Goal: Information Seeking & Learning: Check status

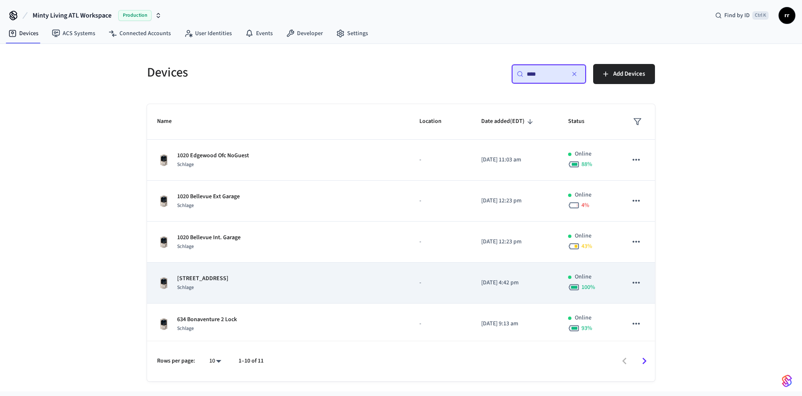
click at [210, 281] on p "[STREET_ADDRESS]" at bounding box center [202, 278] width 51 height 9
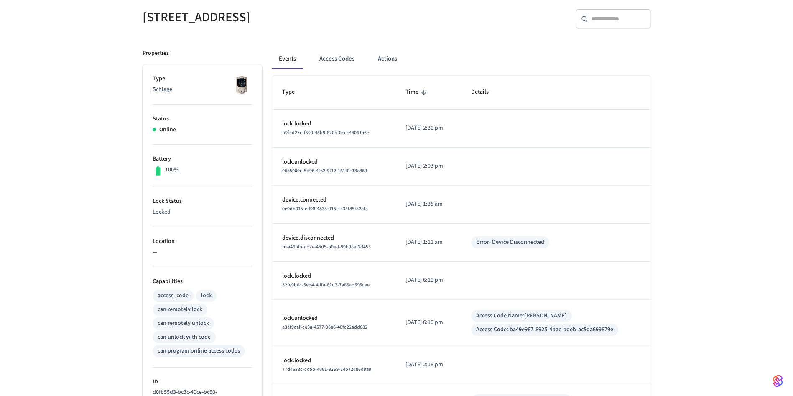
scroll to position [125, 0]
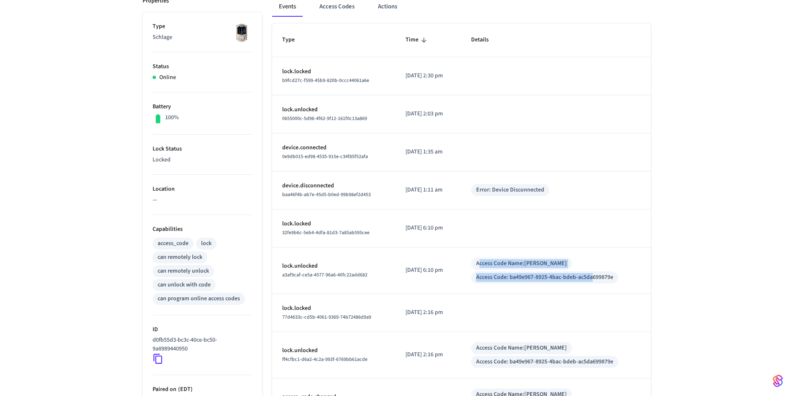
drag, startPoint x: 488, startPoint y: 264, endPoint x: 600, endPoint y: 271, distance: 112.3
click at [600, 271] on div "Access Code Name: Emmanuel Edwards Access Code: ba49e967-8925-4bac-bdeb-ac5da69…" at bounding box center [556, 270] width 170 height 26
click at [600, 271] on div "Access Code: ba49e967-8925-4bac-bdeb-ac5da699879e" at bounding box center [544, 277] width 147 height 12
click at [657, 279] on div "1020 Edgewood Pool Gate ​ ​ Properties Type Schlage Status Online Battery 100% …" at bounding box center [396, 223] width 535 height 575
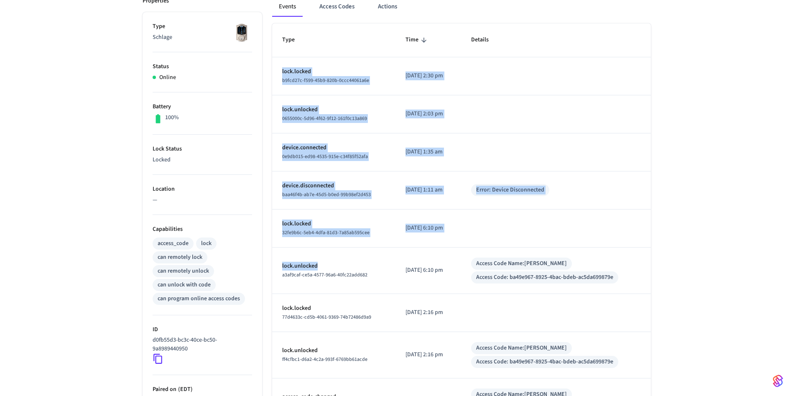
drag, startPoint x: 685, startPoint y: 279, endPoint x: 344, endPoint y: 267, distance: 340.9
click at [344, 267] on div "1020 Edgewood Pool Gate ​ ​ Properties Type Schlage Status Online Battery 100% …" at bounding box center [396, 223] width 793 height 575
click at [696, 279] on div "1020 Edgewood Pool Gate ​ ​ Properties Type Schlage Status Online Battery 100% …" at bounding box center [396, 223] width 793 height 575
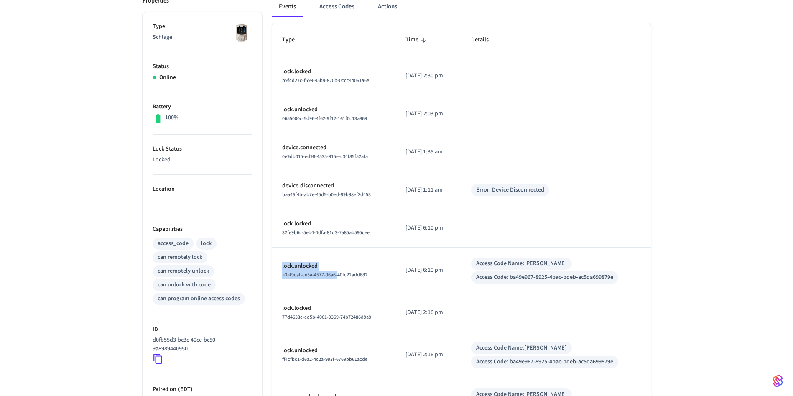
drag, startPoint x: 279, startPoint y: 266, endPoint x: 337, endPoint y: 272, distance: 58.8
click at [337, 272] on td "lock.unlocked a3af9caf-ce5a-4577-96a6-40fc22add682" at bounding box center [334, 270] width 124 height 46
click at [337, 272] on span "a3af9caf-ce5a-4577-96a6-40fc22add682" at bounding box center [324, 274] width 85 height 7
drag, startPoint x: 280, startPoint y: 268, endPoint x: 332, endPoint y: 269, distance: 51.4
click at [332, 269] on td "lock.unlocked a3af9caf-ce5a-4577-96a6-40fc22add682" at bounding box center [334, 270] width 124 height 46
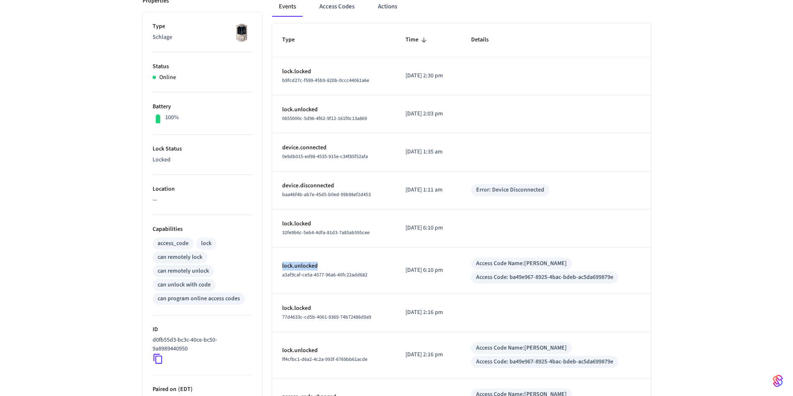
click at [332, 269] on p "lock.unlocked" at bounding box center [334, 266] width 104 height 9
drag, startPoint x: 478, startPoint y: 261, endPoint x: 637, endPoint y: 270, distance: 159.5
click at [637, 270] on td "Access Code Name: Emmanuel Edwards Access Code: ba49e967-8925-4bac-bdeb-ac5da69…" at bounding box center [556, 270] width 190 height 46
click at [665, 274] on div "1020 Edgewood Pool Gate ​ ​ Properties Type Schlage Status Online Battery 100% …" at bounding box center [396, 223] width 793 height 575
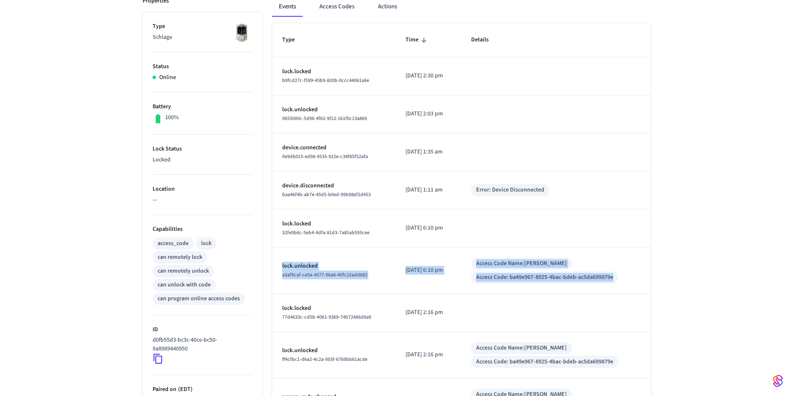
drag, startPoint x: 283, startPoint y: 268, endPoint x: 650, endPoint y: 284, distance: 367.3
click at [644, 284] on tr "lock.unlocked a3af9caf-ce5a-4577-96a6-40fc22add682 2025/09/21 at 6:10 pm Access…" at bounding box center [461, 270] width 379 height 46
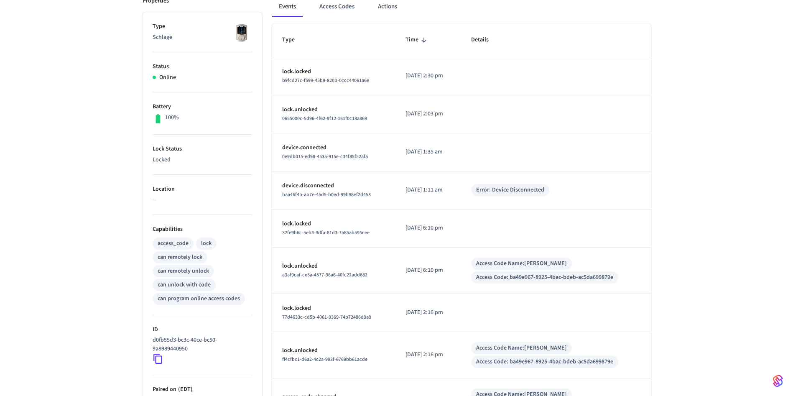
click at [651, 285] on div "1020 Edgewood Pool Gate ​ ​ Properties Type Schlage Status Online Battery 100% …" at bounding box center [397, 229] width 522 height 565
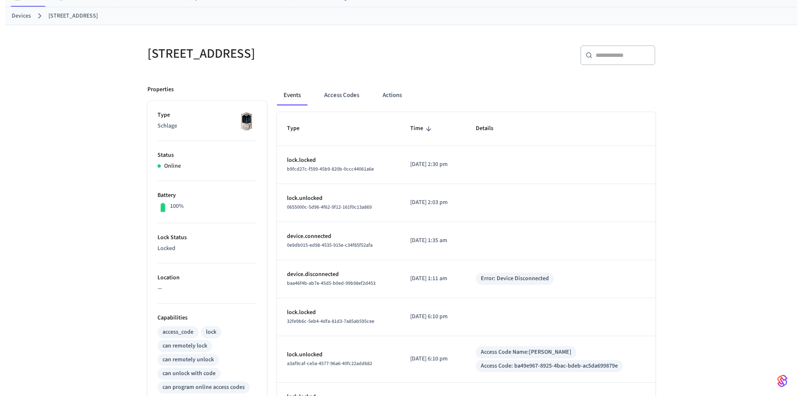
scroll to position [0, 0]
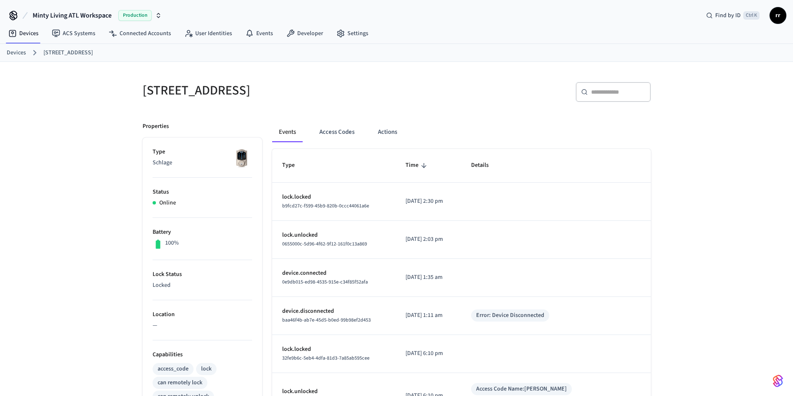
click at [5, 57] on div "Devices 1020 Edgewood Pool Gate" at bounding box center [396, 53] width 793 height 18
drag, startPoint x: 10, startPoint y: 53, endPoint x: 16, endPoint y: 54, distance: 6.3
click at [9, 55] on link "Devices" at bounding box center [16, 52] width 19 height 9
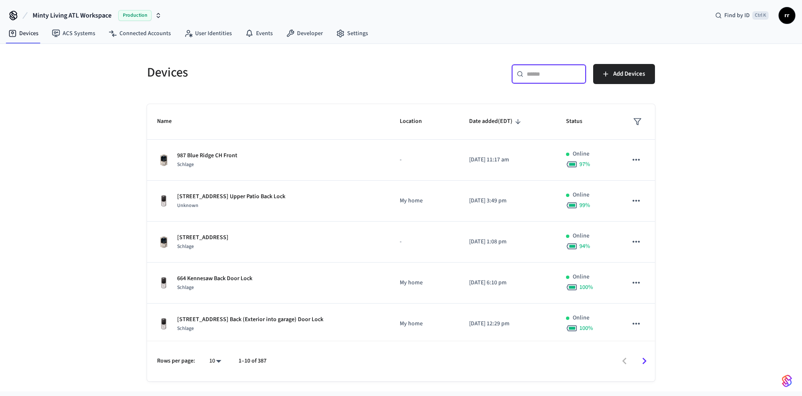
click at [555, 72] on input "text" at bounding box center [554, 74] width 54 height 8
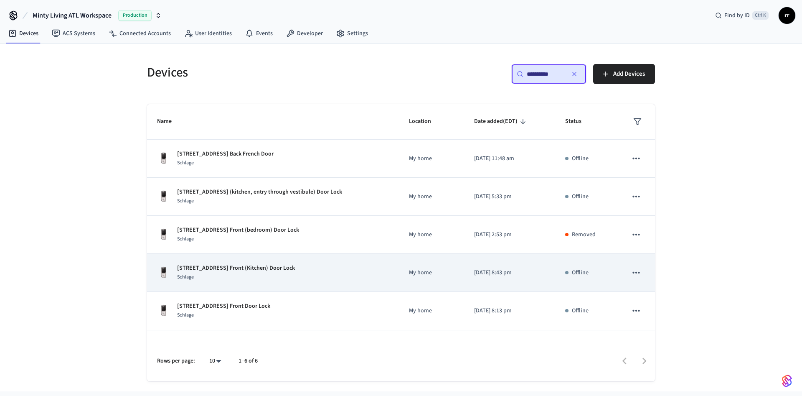
scroll to position [28, 0]
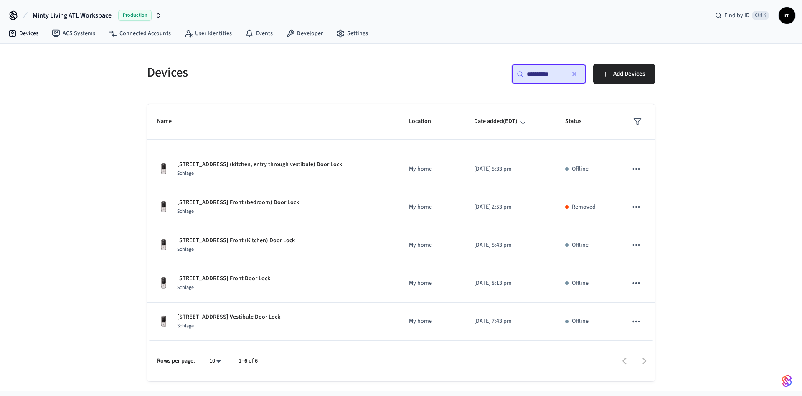
type input "**********"
click at [771, 302] on div "**********" at bounding box center [401, 217] width 802 height 347
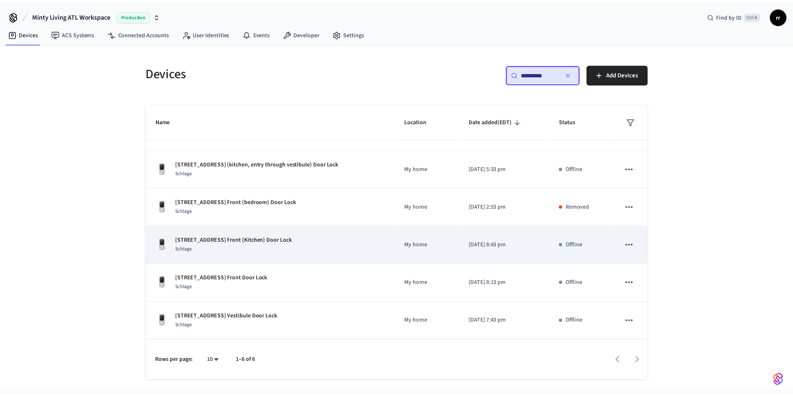
scroll to position [0, 0]
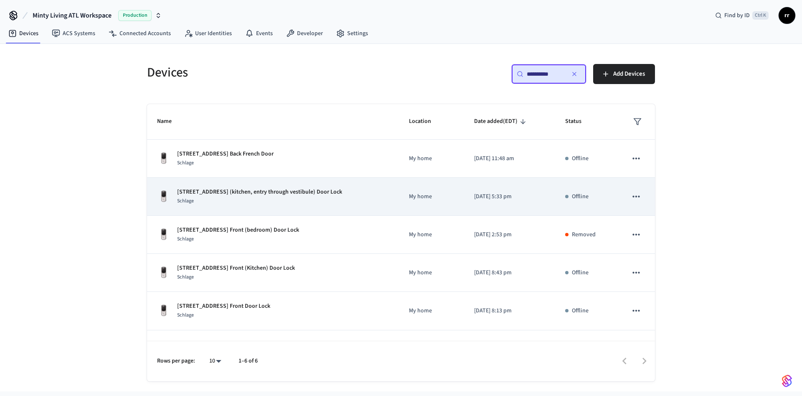
click at [299, 193] on p "[STREET_ADDRESS] (kitchen, entry through vestibule) Door Lock" at bounding box center [259, 192] width 165 height 9
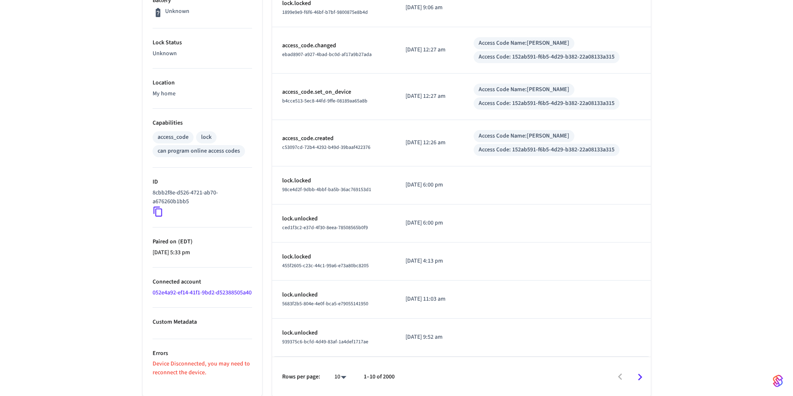
scroll to position [240, 0]
click at [155, 207] on icon at bounding box center [157, 210] width 9 height 10
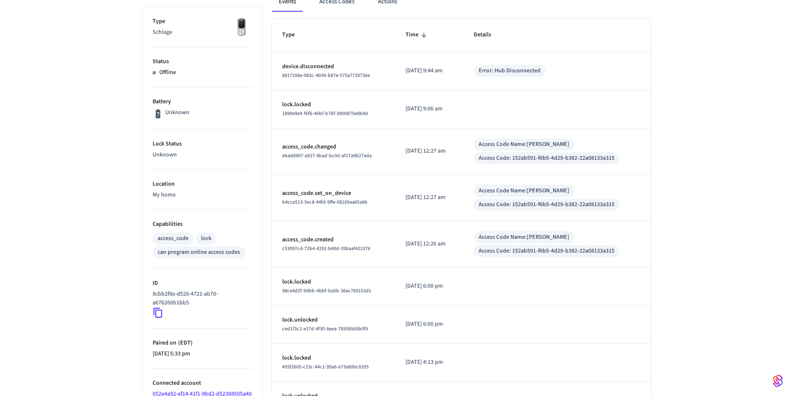
scroll to position [0, 0]
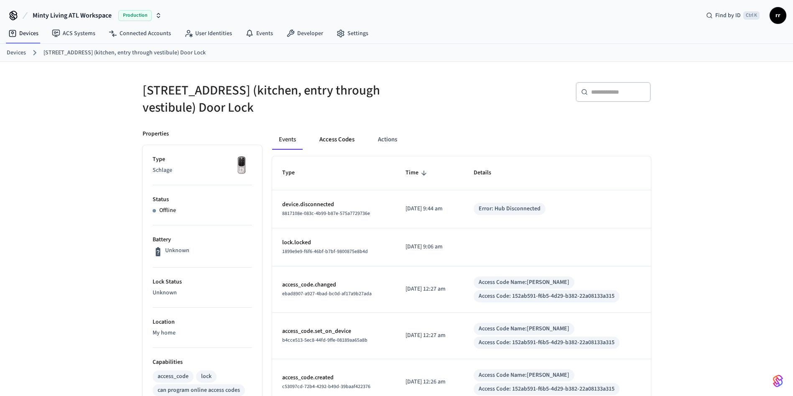
click at [341, 147] on button "Access Codes" at bounding box center [337, 140] width 48 height 20
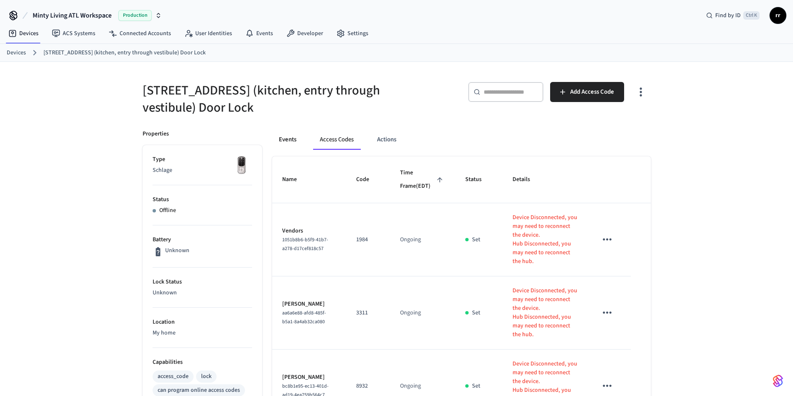
click at [288, 139] on button "Events" at bounding box center [287, 140] width 31 height 20
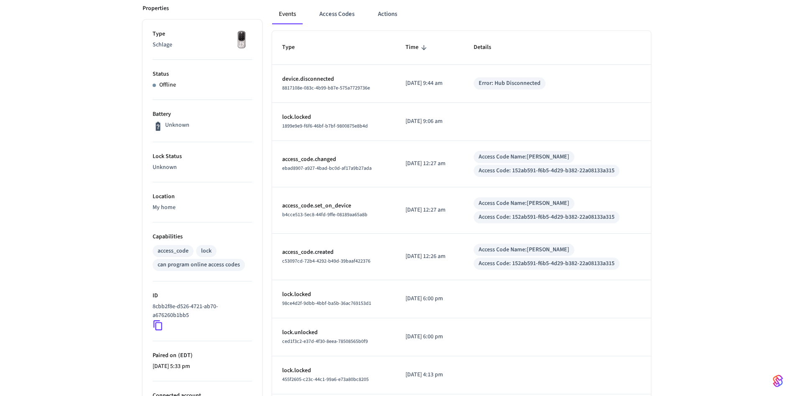
scroll to position [63, 0]
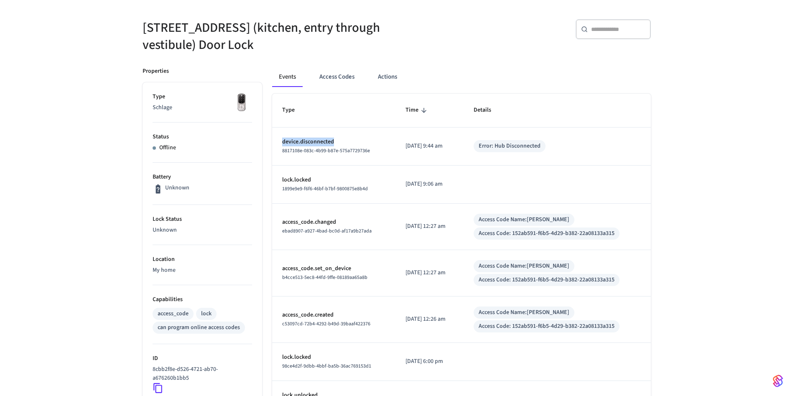
drag, startPoint x: 280, startPoint y: 143, endPoint x: 367, endPoint y: 145, distance: 87.4
click at [367, 145] on td "device.disconnected 8817108e-083c-4b99-b87e-575a7729736e" at bounding box center [334, 146] width 124 height 38
click at [367, 145] on p "device.disconnected" at bounding box center [334, 142] width 104 height 9
drag, startPoint x: 149, startPoint y: 31, endPoint x: 249, endPoint y: 32, distance: 99.9
click at [249, 32] on h5 "[STREET_ADDRESS] (kitchen, entry through vestibule) Door Lock" at bounding box center [267, 36] width 249 height 34
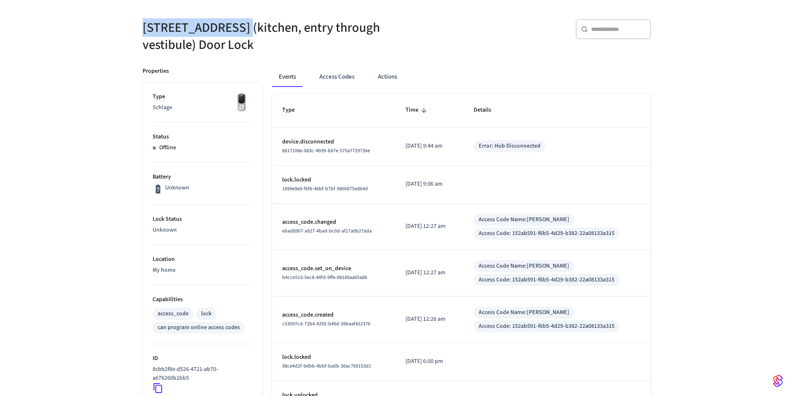
click at [249, 32] on h5 "[STREET_ADDRESS] (kitchen, entry through vestibule) Door Lock" at bounding box center [267, 36] width 249 height 34
drag, startPoint x: 231, startPoint y: 28, endPoint x: 102, endPoint y: 30, distance: 128.7
click at [102, 30] on div "806 Vedado Way Unit 1 Main (kitchen, entry through vestibule) Door Lock ​ ​ Pro…" at bounding box center [396, 286] width 793 height 574
copy h5 "806 Vedado Way"
drag, startPoint x: 200, startPoint y: 43, endPoint x: 287, endPoint y: 50, distance: 87.2
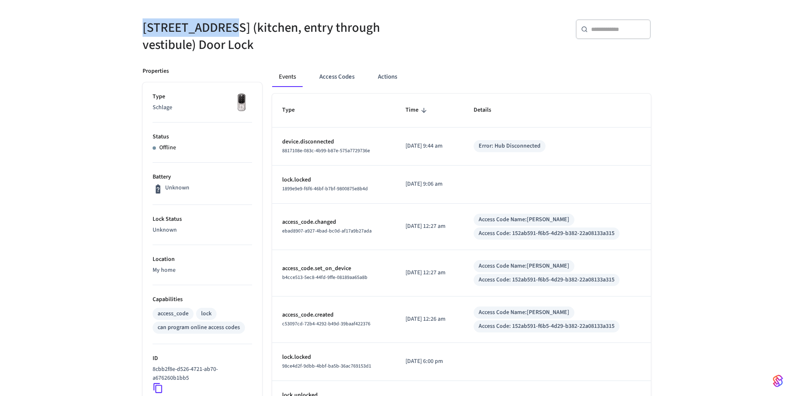
click at [276, 50] on h5 "[STREET_ADDRESS] (kitchen, entry through vestibule) Door Lock" at bounding box center [267, 36] width 249 height 34
click at [313, 50] on h5 "[STREET_ADDRESS] (kitchen, entry through vestibule) Door Lock" at bounding box center [267, 36] width 249 height 34
drag, startPoint x: 140, startPoint y: 30, endPoint x: 231, endPoint y: 31, distance: 90.3
click at [231, 31] on div "[STREET_ADDRESS] (kitchen, entry through vestibule) Door Lock" at bounding box center [261, 31] width 259 height 44
copy h5 "806 Vedado Way"
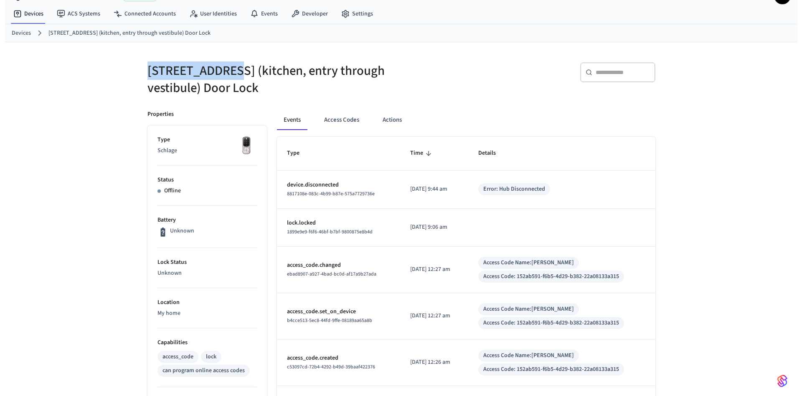
scroll to position [0, 0]
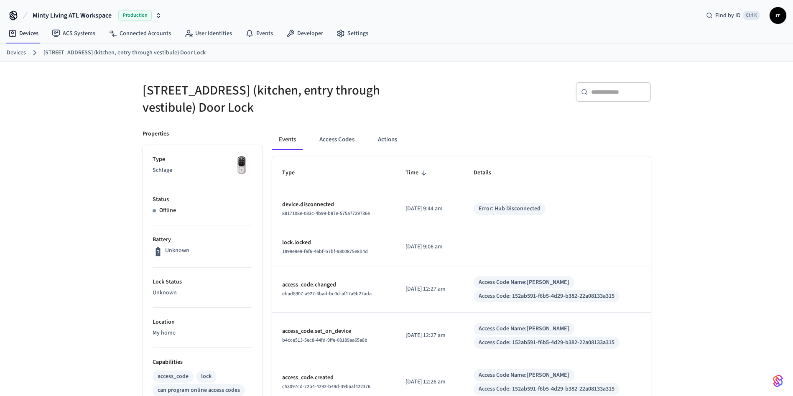
click at [9, 52] on link "Devices" at bounding box center [16, 52] width 19 height 9
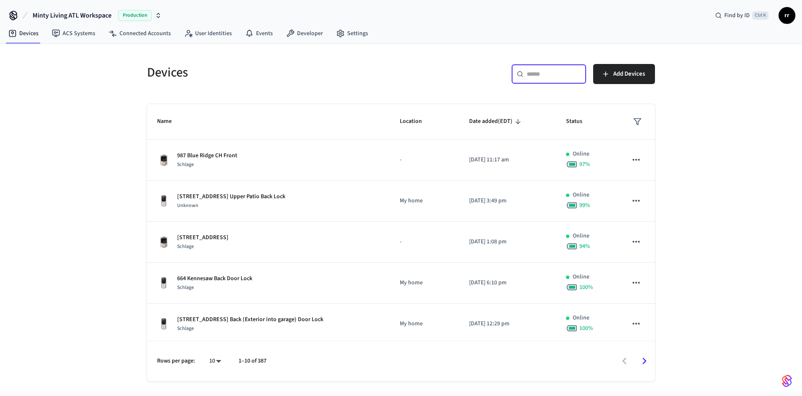
click at [574, 76] on input "text" at bounding box center [554, 74] width 54 height 8
paste input "**********"
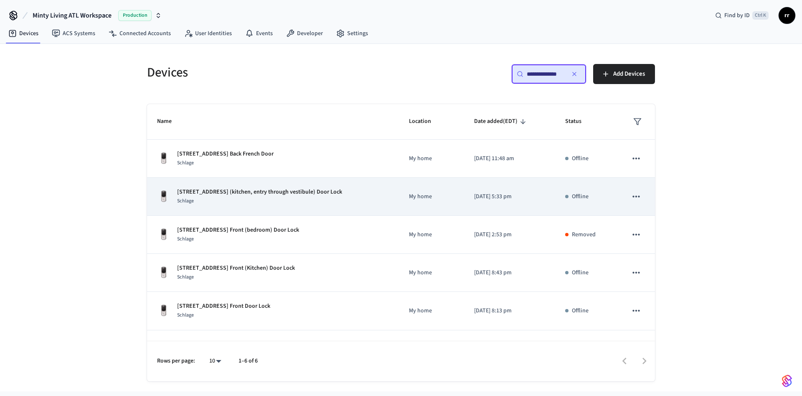
type input "**********"
click at [323, 193] on p "[STREET_ADDRESS] (kitchen, entry through vestibule) Door Lock" at bounding box center [259, 192] width 165 height 9
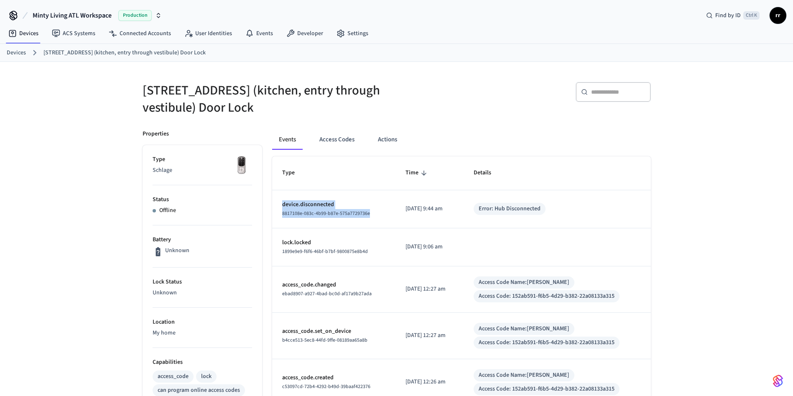
drag, startPoint x: 280, startPoint y: 209, endPoint x: 370, endPoint y: 209, distance: 89.9
click at [370, 209] on td "device.disconnected 8817108e-083c-4b99-b87e-575a7729736e" at bounding box center [334, 209] width 124 height 38
click at [370, 209] on div "8817108e-083c-4b99-b87e-575a7729736e" at bounding box center [334, 213] width 104 height 9
drag, startPoint x: 392, startPoint y: 203, endPoint x: 480, endPoint y: 211, distance: 87.7
click at [480, 211] on tr "device.disconnected 8817108e-083c-4b99-b87e-575a7729736e 2025/09/18 at 9:44 am …" at bounding box center [461, 209] width 379 height 38
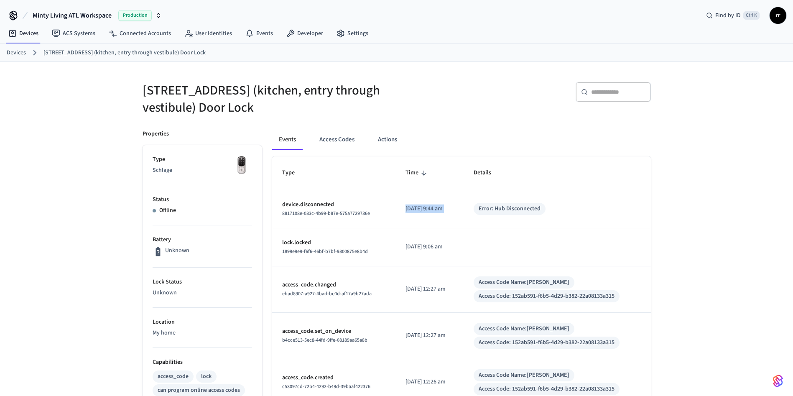
click at [480, 211] on td "Error: Hub Disconnected" at bounding box center [557, 209] width 187 height 38
copy h5 "806 Vedado Way"
drag, startPoint x: 141, startPoint y: 94, endPoint x: 229, endPoint y: 92, distance: 87.4
click at [229, 92] on div "[STREET_ADDRESS] (kitchen, entry through vestibule) Door Lock" at bounding box center [261, 94] width 259 height 44
click at [470, 104] on div "​ ​" at bounding box center [526, 95] width 249 height 27
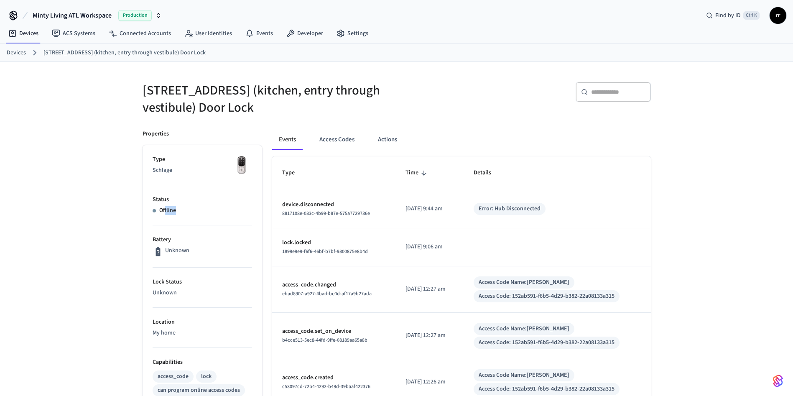
drag, startPoint x: 164, startPoint y: 212, endPoint x: 217, endPoint y: 212, distance: 53.1
click at [217, 212] on div "Offline" at bounding box center [202, 210] width 99 height 9
drag, startPoint x: 170, startPoint y: 209, endPoint x: 205, endPoint y: 212, distance: 34.9
click at [205, 212] on div "Offline" at bounding box center [202, 210] width 99 height 9
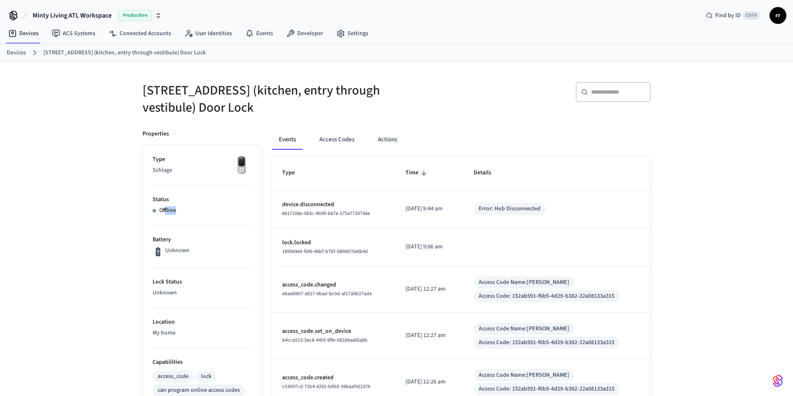
click at [207, 212] on div "Offline" at bounding box center [202, 210] width 99 height 9
drag, startPoint x: 183, startPoint y: 251, endPoint x: 202, endPoint y: 248, distance: 19.8
click at [201, 249] on div "Unknown" at bounding box center [202, 251] width 99 height 11
click at [202, 248] on div "Unknown" at bounding box center [202, 251] width 99 height 11
click at [200, 248] on div "Unknown" at bounding box center [202, 251] width 99 height 11
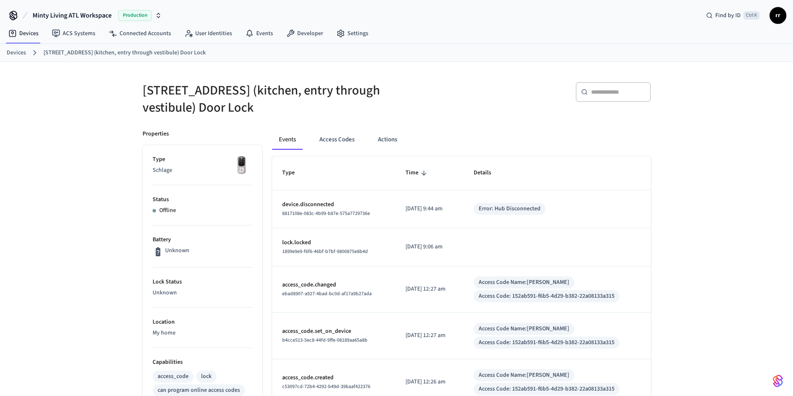
click at [183, 251] on p "Unknown" at bounding box center [177, 250] width 24 height 9
click at [11, 53] on link "Devices" at bounding box center [16, 52] width 19 height 9
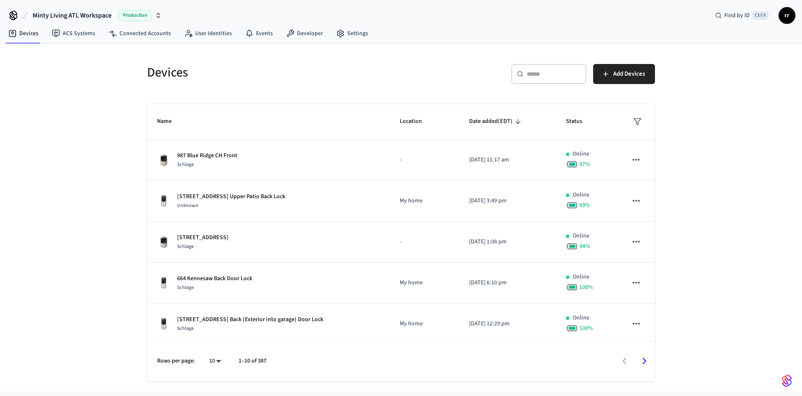
click at [531, 71] on input "text" at bounding box center [554, 74] width 54 height 8
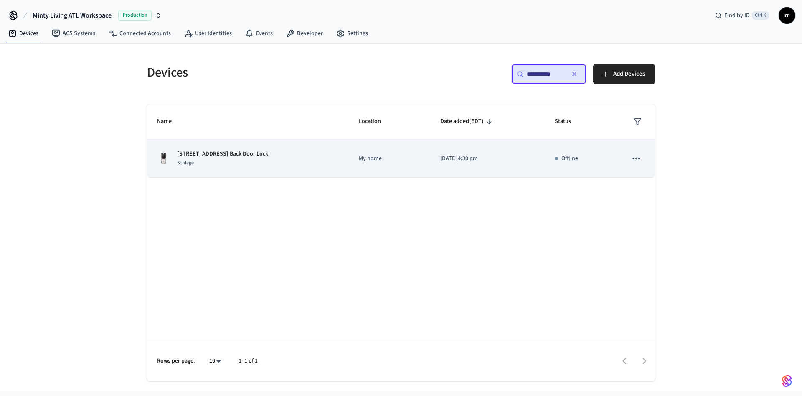
type input "**********"
click at [227, 151] on p "1131 Austin Ave NE Back Door Lock" at bounding box center [222, 154] width 91 height 9
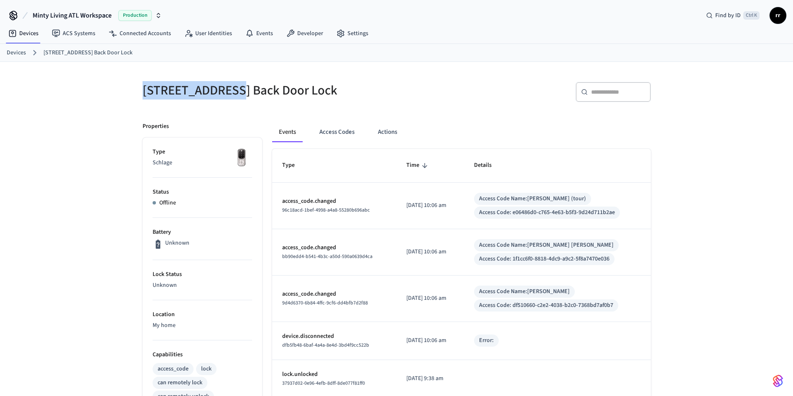
copy h5 "1131 Austin Ave"
drag, startPoint x: 140, startPoint y: 88, endPoint x: 225, endPoint y: 101, distance: 86.2
click at [225, 101] on div "1131 Austin Ave NE Back Door Lock" at bounding box center [261, 90] width 259 height 37
click at [348, 128] on button "Access Codes" at bounding box center [337, 132] width 48 height 20
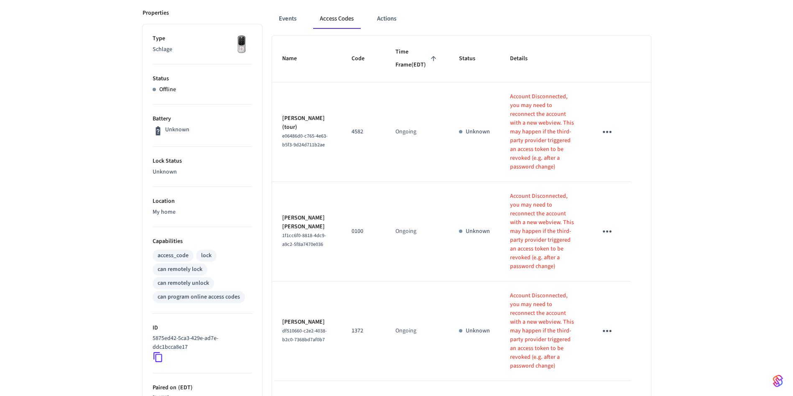
scroll to position [125, 0]
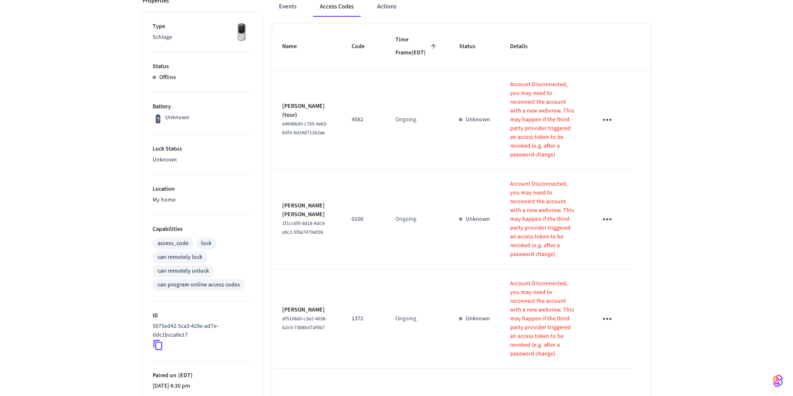
click at [706, 321] on div "1131 Austin Ave NE Back Door Lock ​ ​ Add Access Code Properties Type Schlage S…" at bounding box center [396, 245] width 793 height 619
click at [711, 301] on div "1131 Austin Ave NE Back Door Lock ​ ​ Add Access Code Properties Type Schlage S…" at bounding box center [396, 245] width 793 height 619
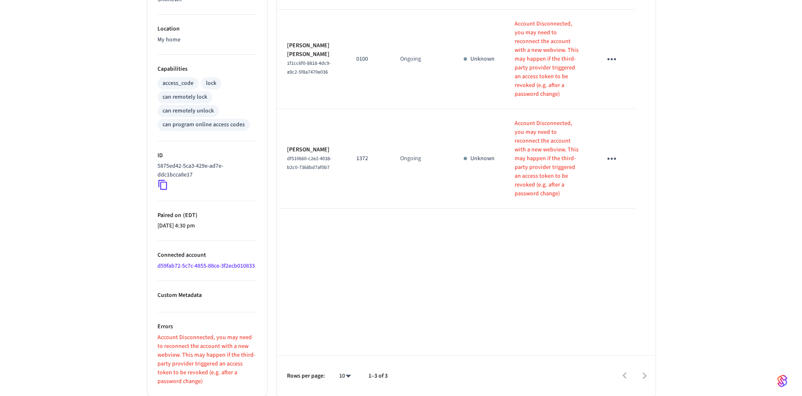
scroll to position [0, 0]
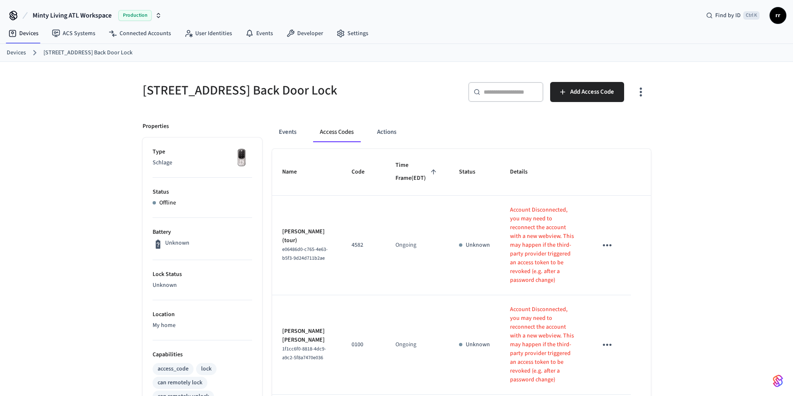
click at [12, 52] on link "Devices" at bounding box center [16, 52] width 19 height 9
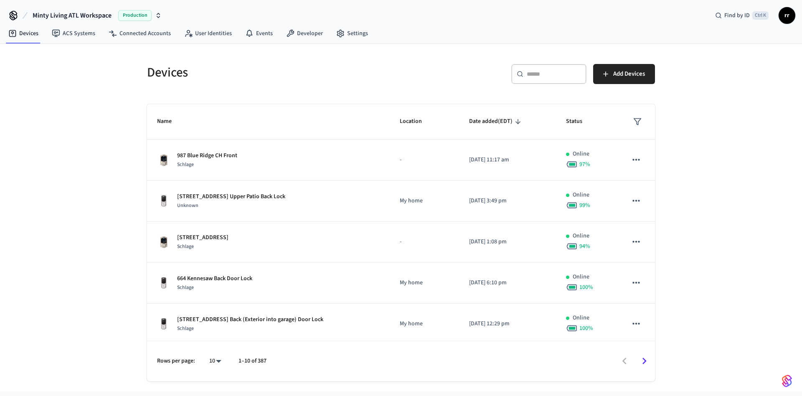
click at [565, 71] on input "text" at bounding box center [554, 74] width 54 height 8
paste input "*********"
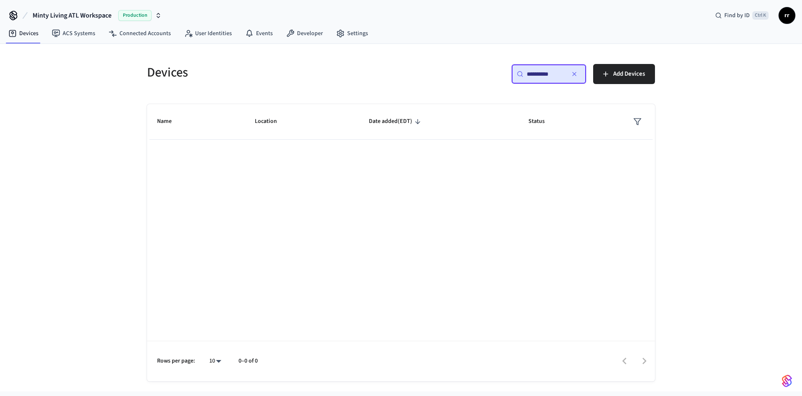
click at [527, 73] on input "*********" at bounding box center [546, 74] width 38 height 8
click at [530, 77] on input "*********" at bounding box center [546, 74] width 38 height 8
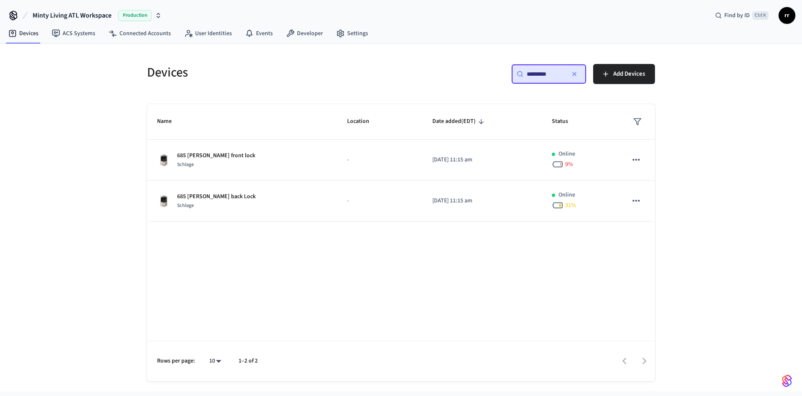
type input "*********"
click at [576, 344] on div "Rows per page: 10 ** 1–2 of 2" at bounding box center [401, 361] width 508 height 41
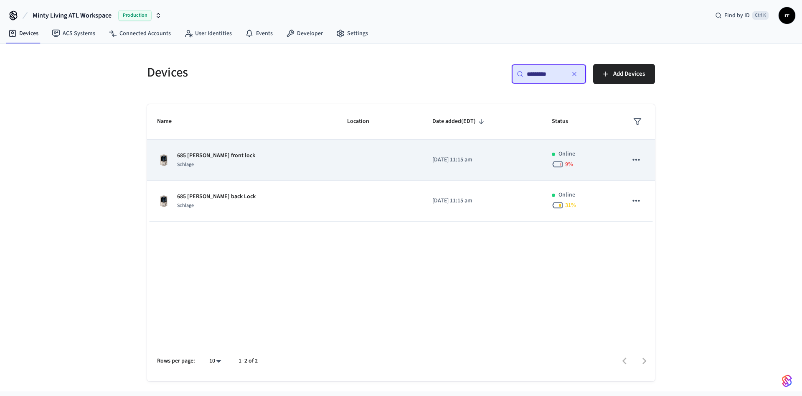
click at [212, 155] on p "685 [PERSON_NAME] front lock" at bounding box center [216, 155] width 78 height 9
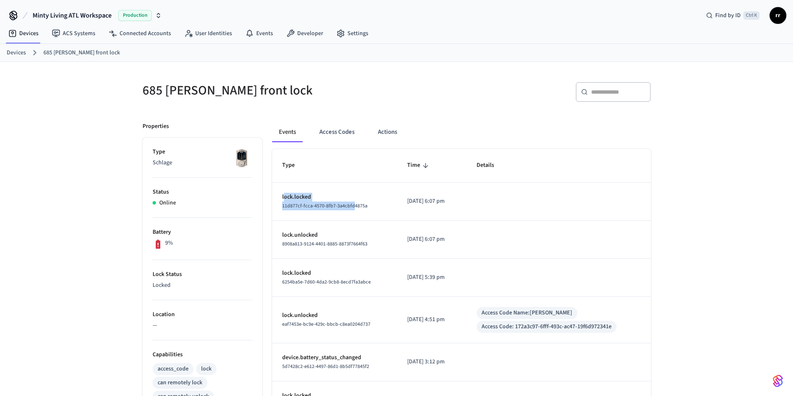
drag, startPoint x: 284, startPoint y: 199, endPoint x: 354, endPoint y: 218, distance: 71.9
click at [354, 218] on td "lock.locked 11d877cf-fcca-4570-8fb7-3a4cbfd4875a" at bounding box center [334, 202] width 125 height 38
drag, startPoint x: 283, startPoint y: 204, endPoint x: 387, endPoint y: 208, distance: 104.5
click at [387, 208] on td "lock.locked 11d877cf-fcca-4570-8fb7-3a4cbfd4875a" at bounding box center [334, 202] width 125 height 38
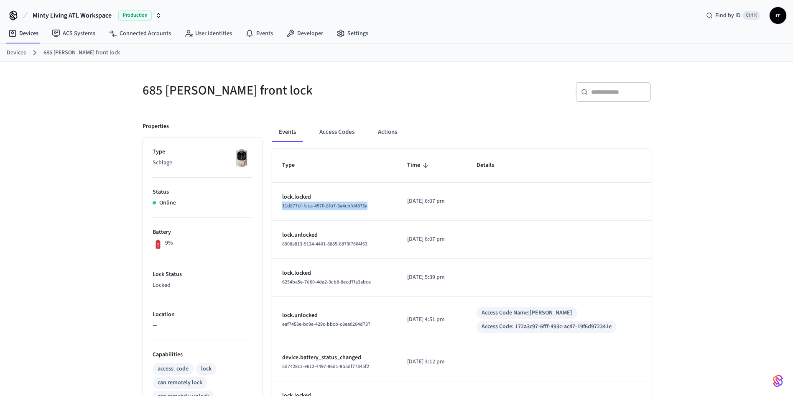
click at [387, 208] on td "lock.locked 11d877cf-fcca-4570-8fb7-3a4cbfd4875a" at bounding box center [334, 202] width 125 height 38
click at [16, 51] on link "Devices" at bounding box center [16, 52] width 19 height 9
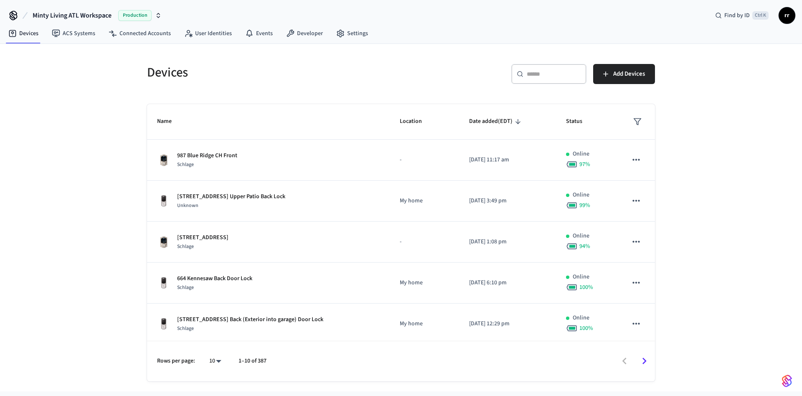
click at [547, 69] on div "​ ​" at bounding box center [549, 74] width 75 height 20
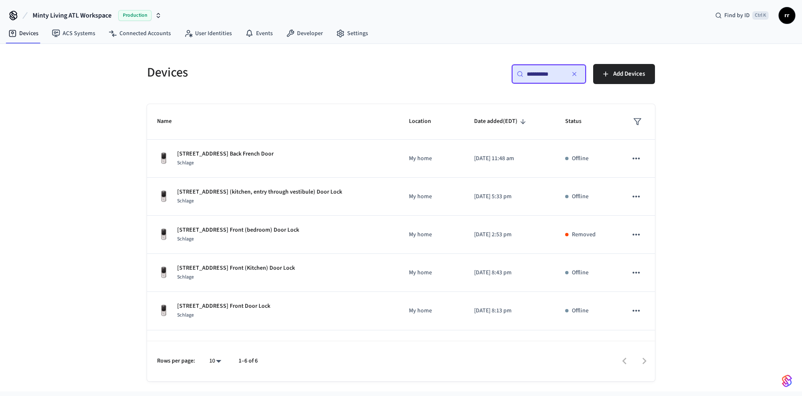
type input "**********"
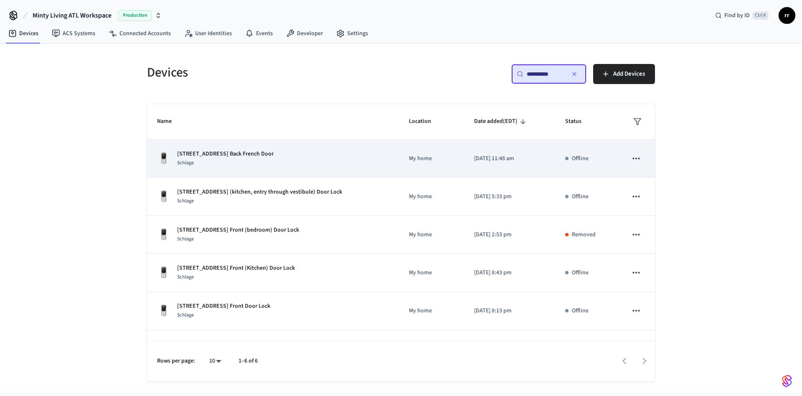
click at [236, 153] on p "[STREET_ADDRESS] Back French Door" at bounding box center [225, 154] width 97 height 9
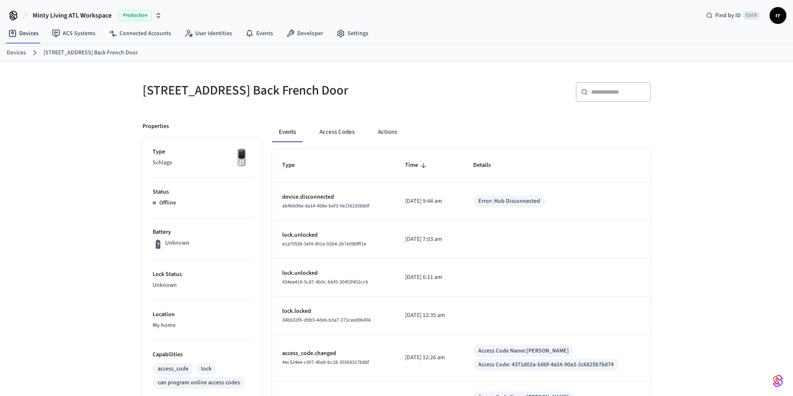
click at [13, 53] on link "Devices" at bounding box center [16, 52] width 19 height 9
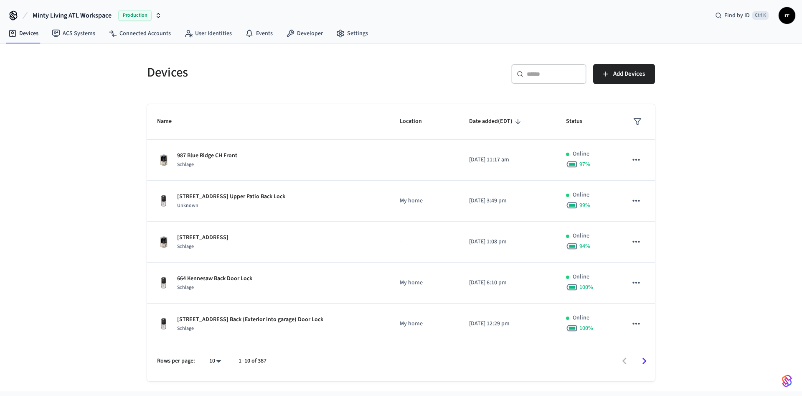
click at [541, 78] on div "​ ​" at bounding box center [549, 74] width 75 height 20
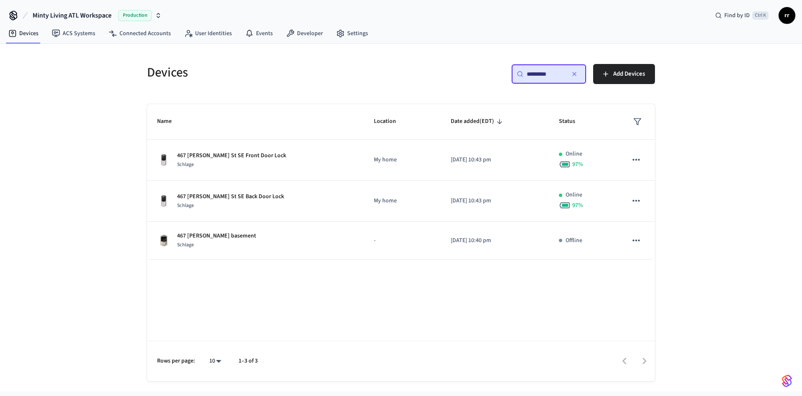
type input "*********"
click at [563, 294] on div "Name Location Date added (EDT) Status 467 Stovall St SE Front Door Lock Schlage…" at bounding box center [401, 242] width 508 height 277
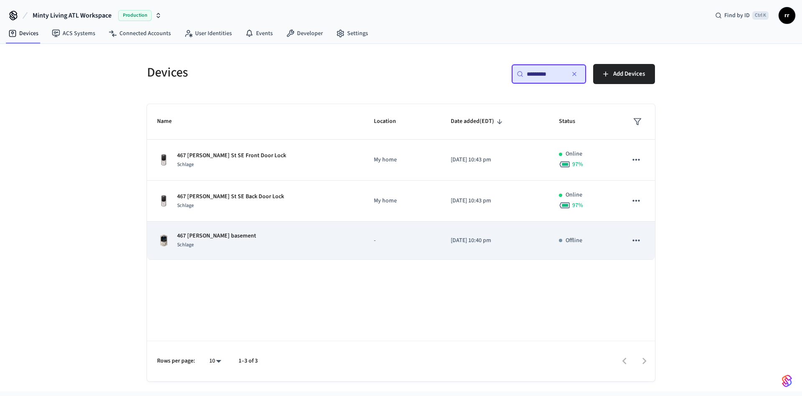
click at [226, 235] on p "467 [PERSON_NAME] basement" at bounding box center [216, 236] width 79 height 9
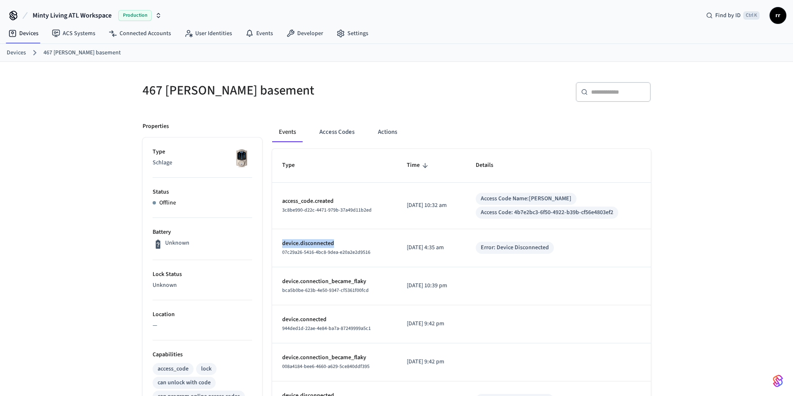
drag, startPoint x: 279, startPoint y: 240, endPoint x: 385, endPoint y: 244, distance: 105.8
click at [385, 244] on td "device.disconnected 07c29a26-5416-4bc8-9dea-e20a2e2d9516" at bounding box center [334, 248] width 125 height 38
drag, startPoint x: 392, startPoint y: 252, endPoint x: 405, endPoint y: 250, distance: 13.6
click at [398, 251] on td "[DATE] 4:35 am" at bounding box center [431, 248] width 69 height 38
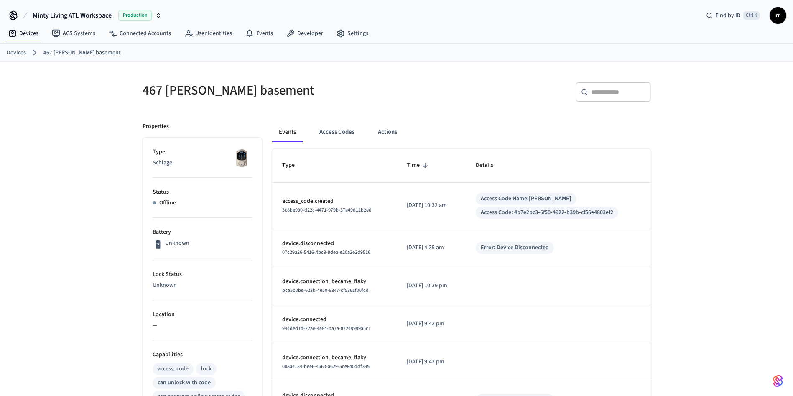
click at [407, 249] on p "[DATE] 4:35 am" at bounding box center [431, 247] width 49 height 9
drag, startPoint x: 391, startPoint y: 248, endPoint x: 453, endPoint y: 249, distance: 62.3
click at [453, 249] on td "[DATE] 4:35 am" at bounding box center [431, 248] width 69 height 38
drag, startPoint x: 276, startPoint y: 246, endPoint x: 390, endPoint y: 244, distance: 114.1
click at [390, 244] on tr "device.disconnected 07c29a26-5416-4bc8-9dea-e20a2e2d9516 2025/07/20 at 4:35 am …" at bounding box center [461, 248] width 379 height 38
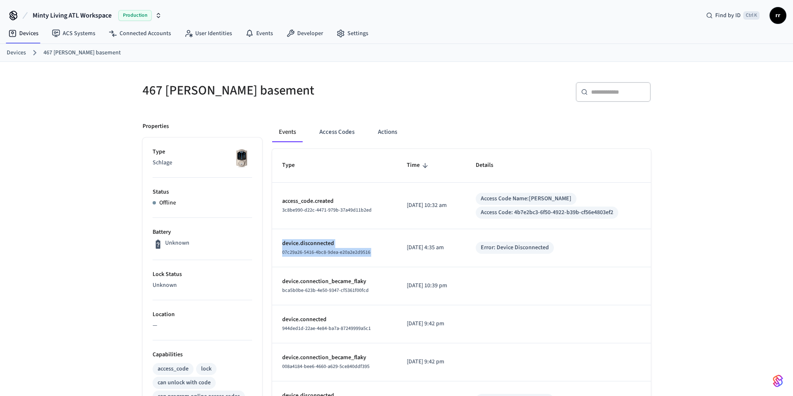
click at [397, 244] on td "[DATE] 4:35 am" at bounding box center [431, 248] width 69 height 38
click at [6, 56] on div "Devices 467 [PERSON_NAME] basement" at bounding box center [396, 53] width 793 height 18
click at [20, 49] on link "Devices" at bounding box center [16, 52] width 19 height 9
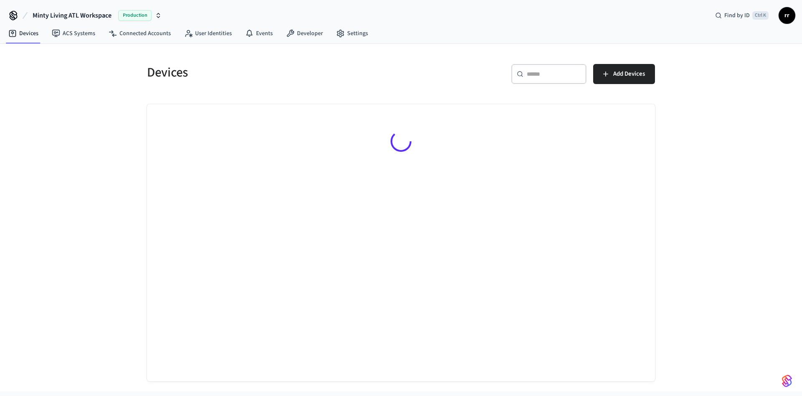
click at [555, 79] on div "​ ​" at bounding box center [549, 74] width 75 height 20
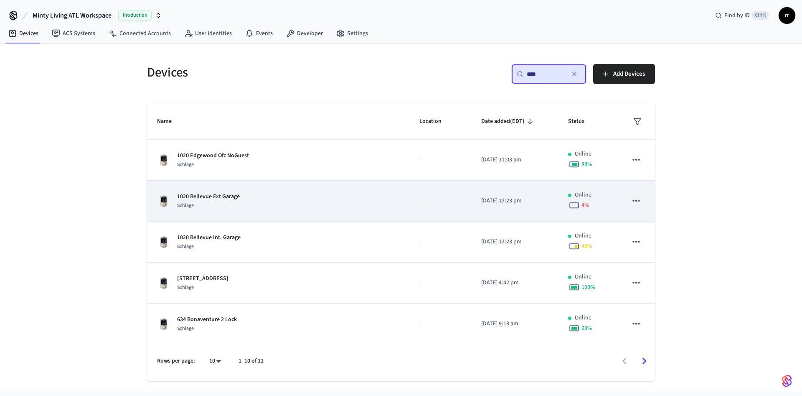
type input "****"
click at [214, 191] on td "1020 Bellevue Ext Garage Schlage" at bounding box center [278, 201] width 262 height 41
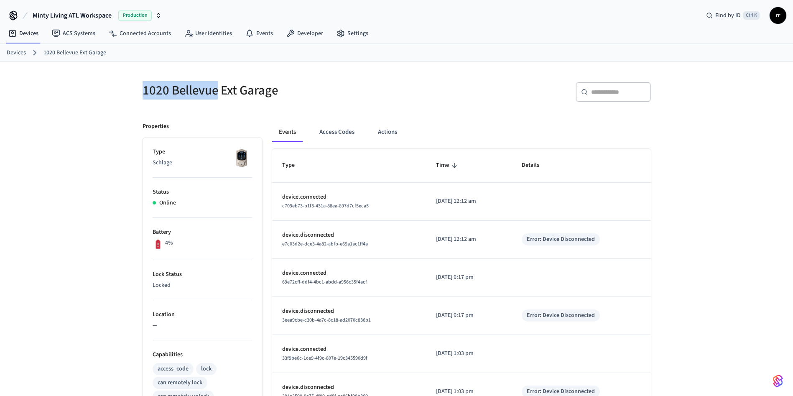
copy h5 "1020 Bellevue"
drag, startPoint x: 137, startPoint y: 87, endPoint x: 217, endPoint y: 89, distance: 79.8
click at [217, 89] on div "1020 Bellevue Ext Garage" at bounding box center [261, 90] width 259 height 37
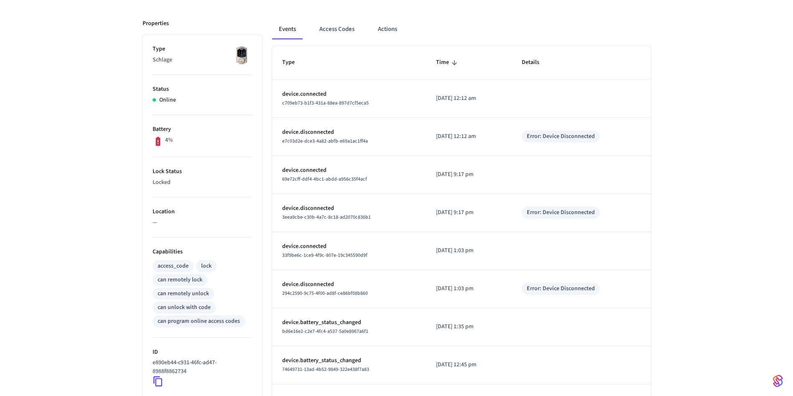
scroll to position [224, 0]
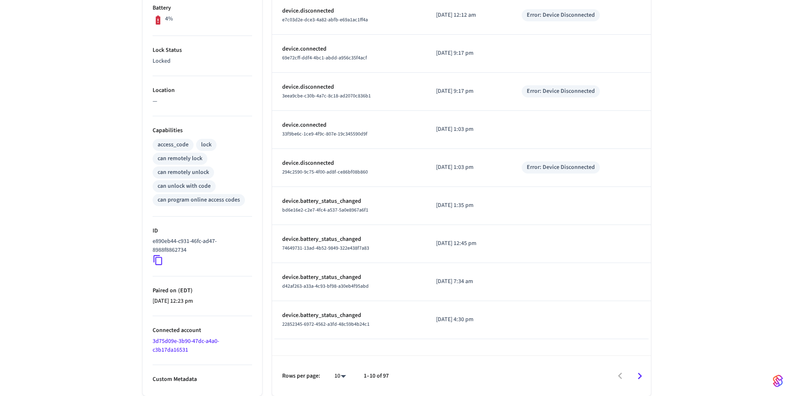
click at [159, 259] on icon at bounding box center [158, 260] width 11 height 11
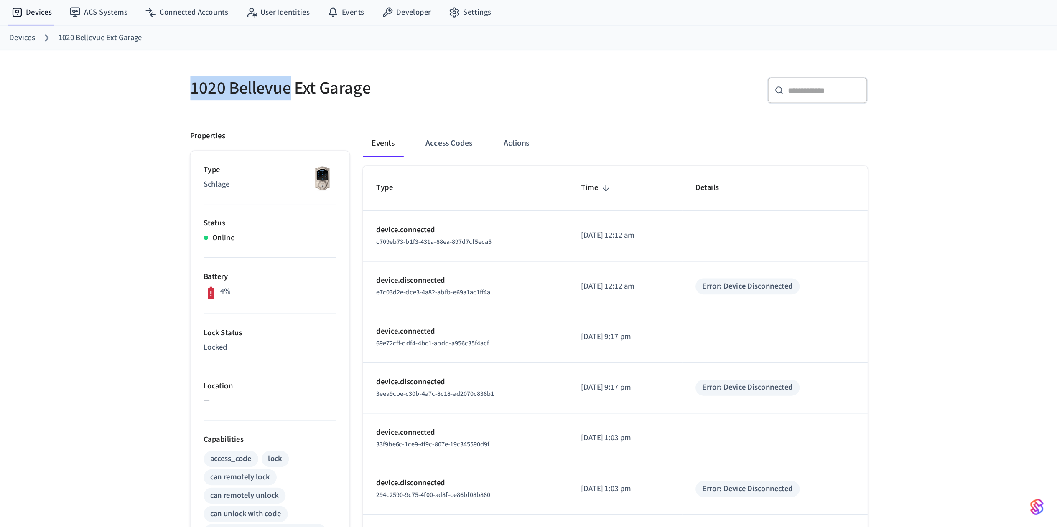
scroll to position [0, 0]
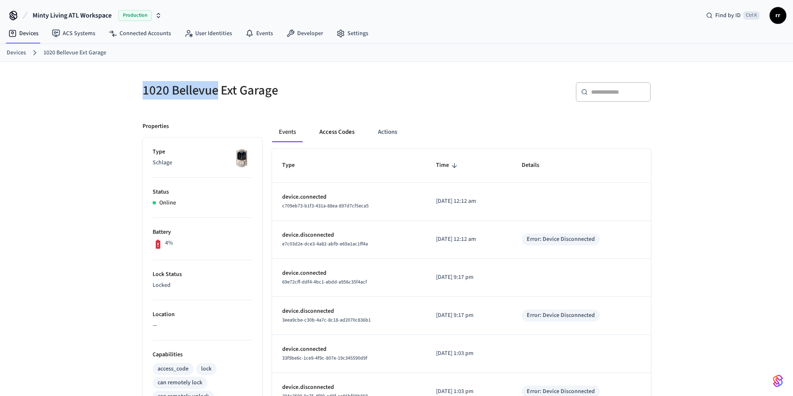
click at [334, 139] on button "Access Codes" at bounding box center [337, 132] width 48 height 20
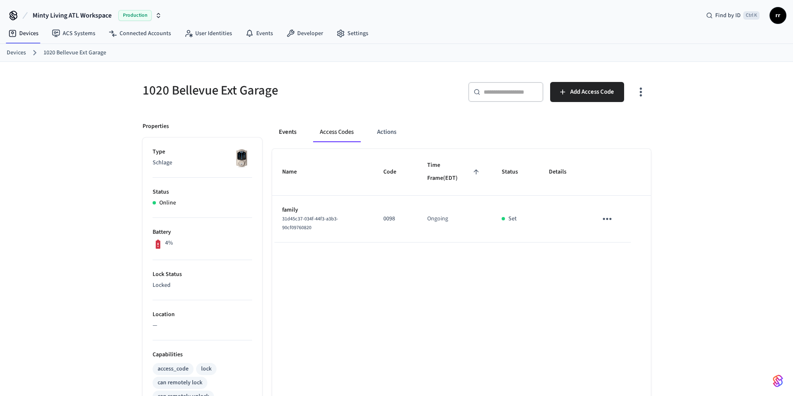
click at [296, 126] on button "Events" at bounding box center [287, 132] width 31 height 20
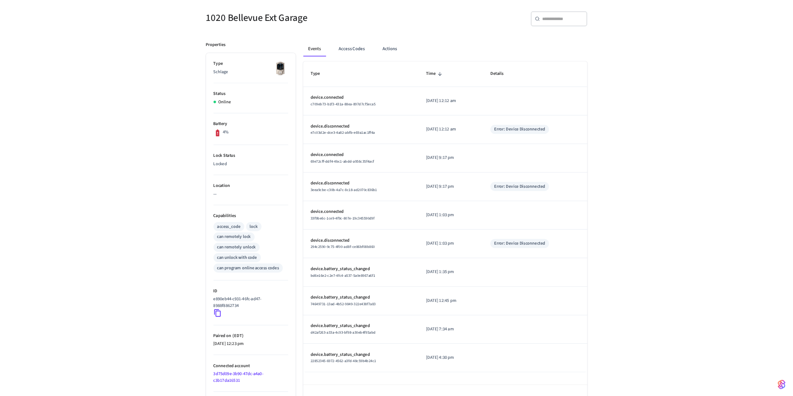
scroll to position [70, 0]
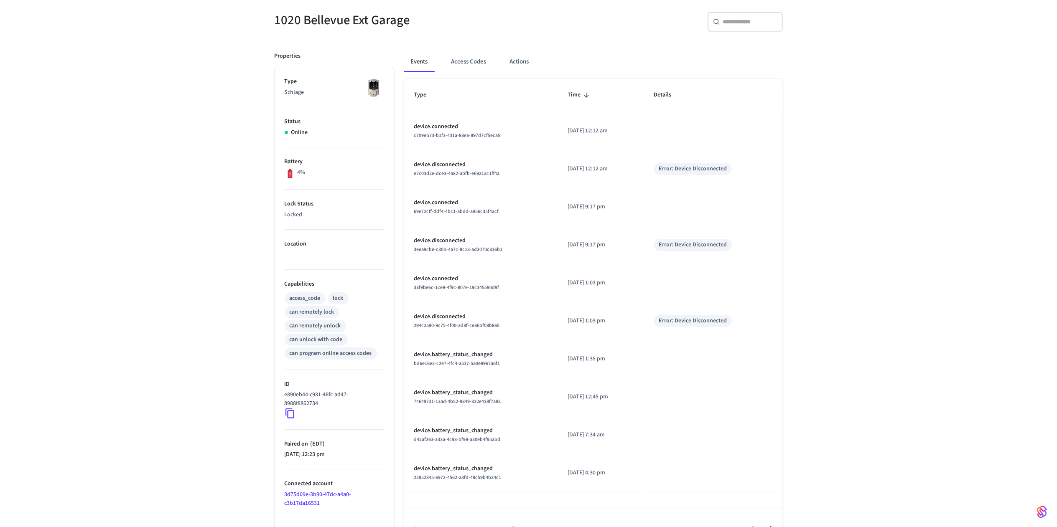
click at [792, 270] on div "1020 Bellevue Ext Garage ​ ​ Properties Type Schlage Status Online Battery 4% L…" at bounding box center [528, 271] width 1057 height 558
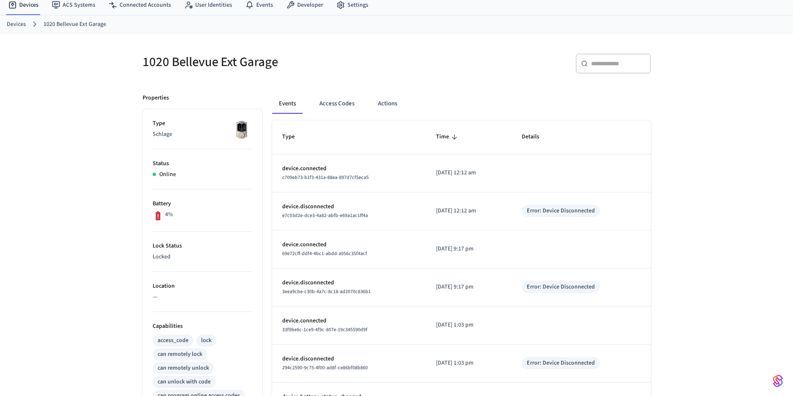
scroll to position [0, 0]
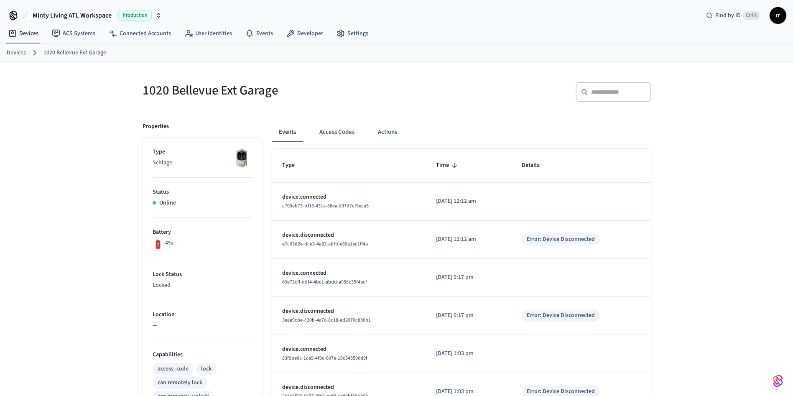
click at [4, 51] on div "Devices 1020 Bellevue Ext Garage" at bounding box center [396, 53] width 793 height 18
click at [11, 50] on link "Devices" at bounding box center [16, 52] width 19 height 9
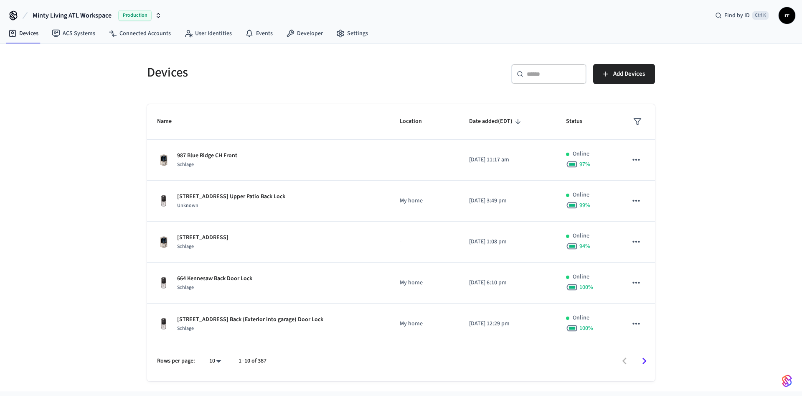
click at [551, 71] on input "text" at bounding box center [554, 74] width 54 height 8
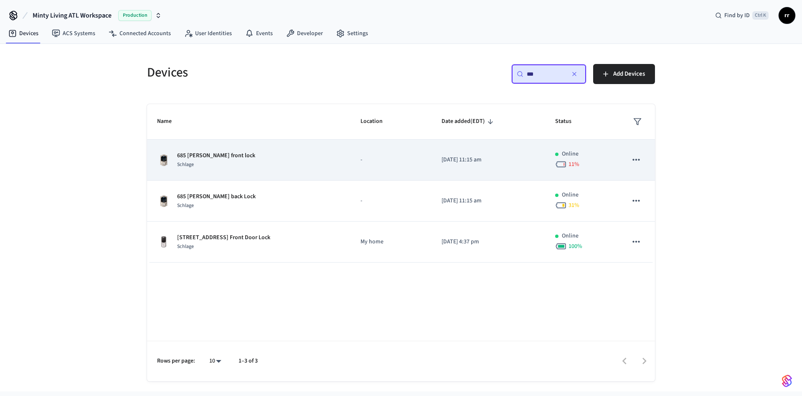
type input "***"
click at [199, 156] on p "685 [PERSON_NAME] front lock" at bounding box center [216, 155] width 78 height 9
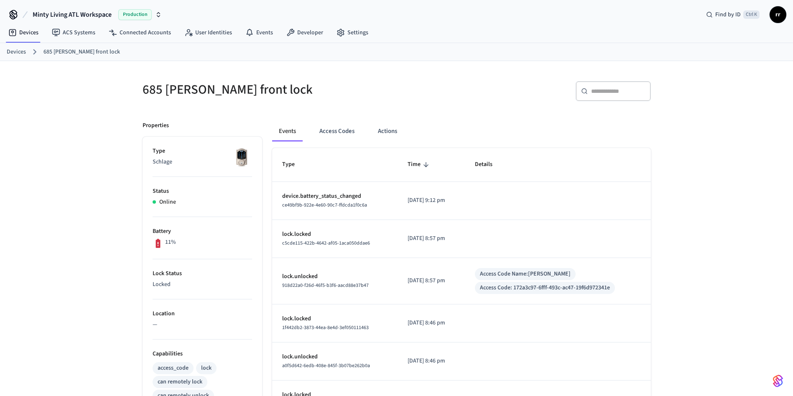
scroll to position [224, 0]
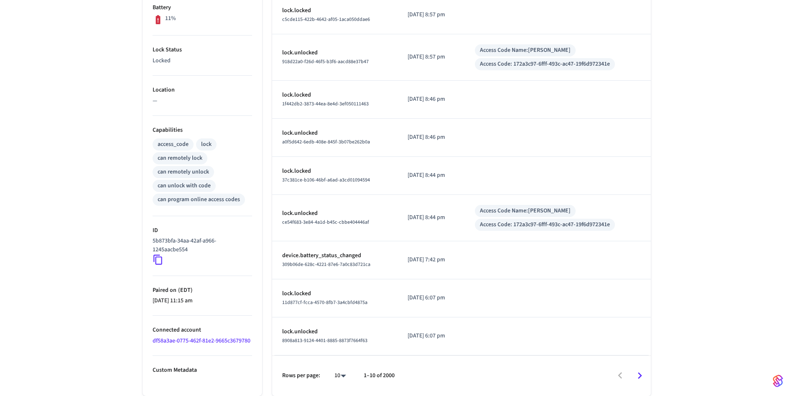
click at [158, 257] on icon at bounding box center [157, 260] width 9 height 10
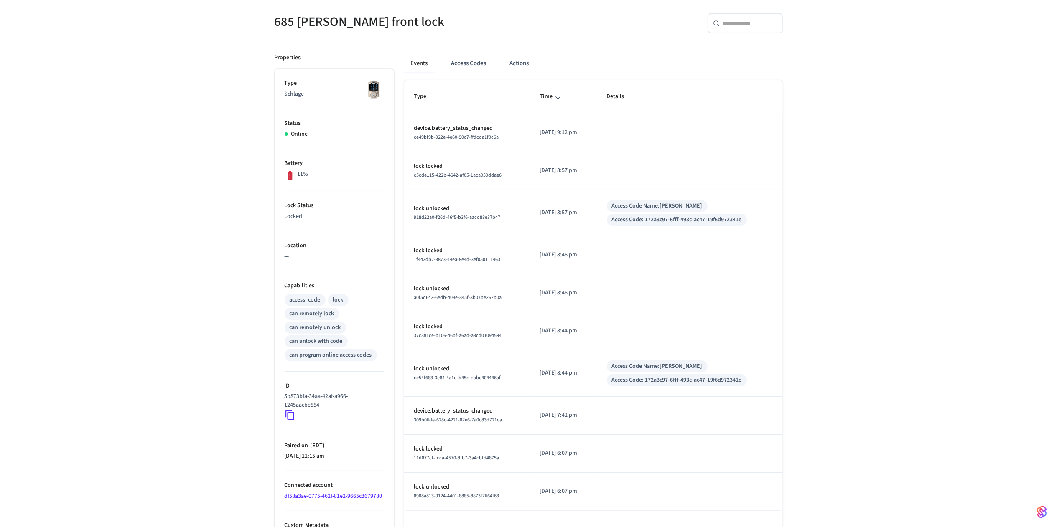
scroll to position [76, 0]
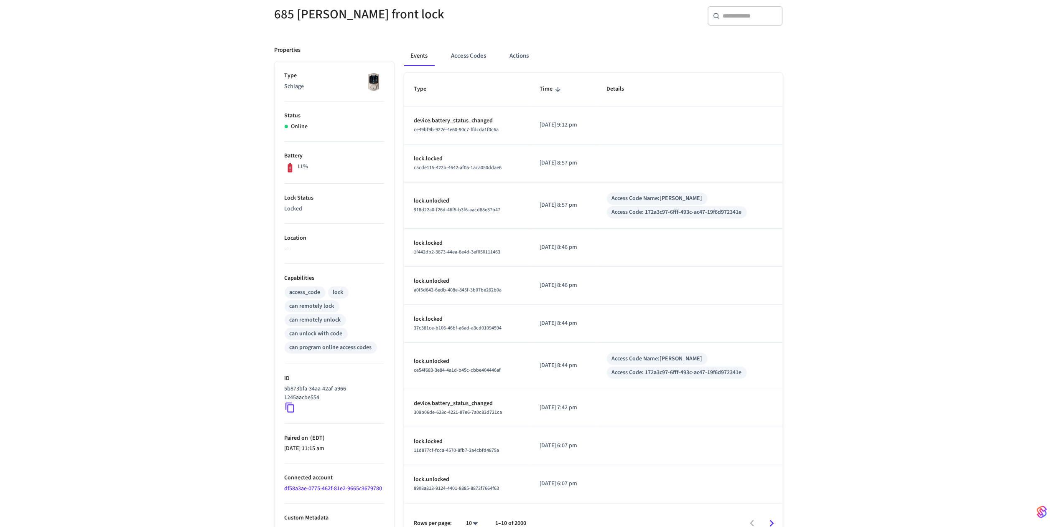
drag, startPoint x: 120, startPoint y: 87, endPoint x: 126, endPoint y: 87, distance: 5.4
click at [123, 90] on div "685 [PERSON_NAME] front lock ​ ​ Properties Type Schlage Status Online Battery …" at bounding box center [528, 265] width 1057 height 558
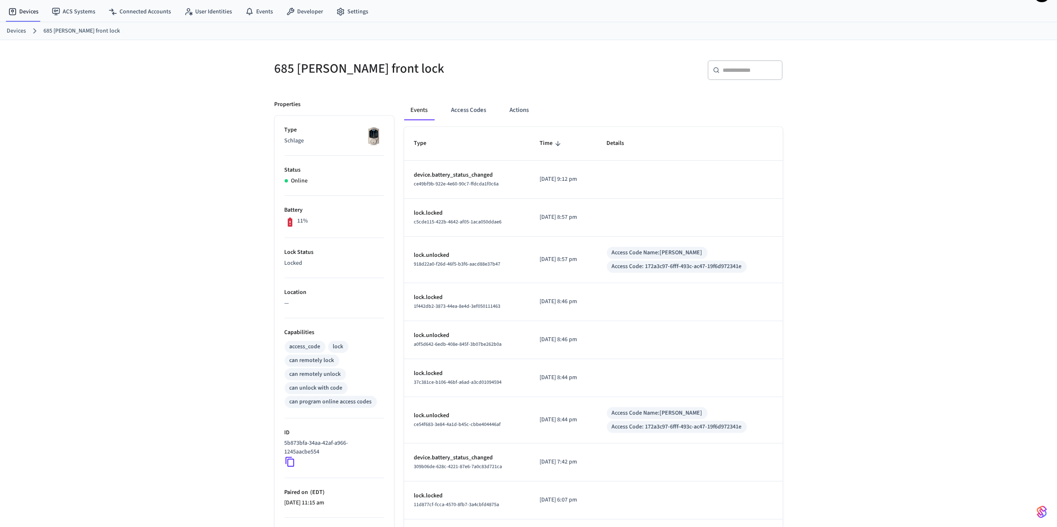
scroll to position [0, 0]
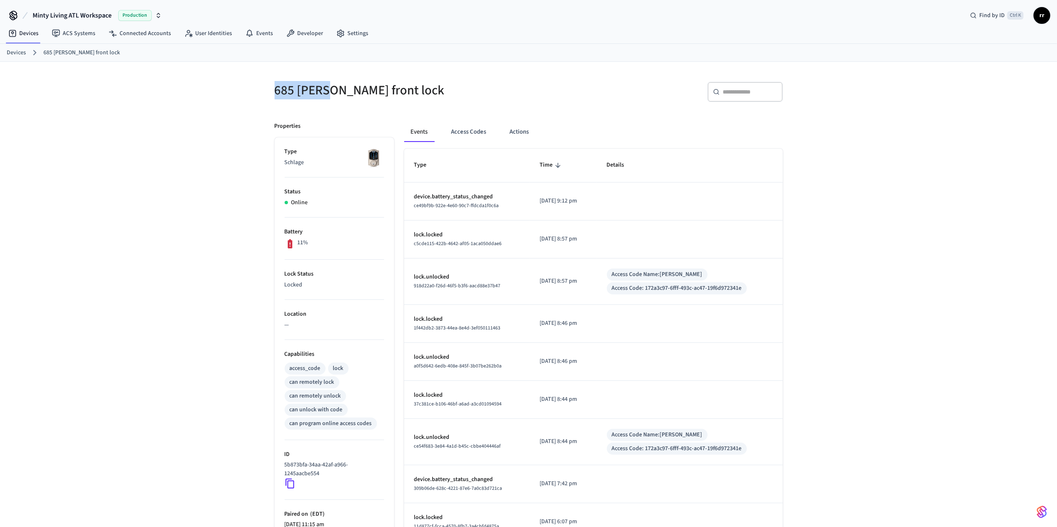
copy h5 "685 [PERSON_NAME]"
drag, startPoint x: 269, startPoint y: 95, endPoint x: 325, endPoint y: 95, distance: 56.0
click at [325, 95] on div "685 [PERSON_NAME] front lock" at bounding box center [394, 90] width 259 height 37
click at [9, 59] on div "Devices 685 [PERSON_NAME] front lock" at bounding box center [528, 53] width 1057 height 18
click at [14, 53] on link "Devices" at bounding box center [16, 52] width 19 height 9
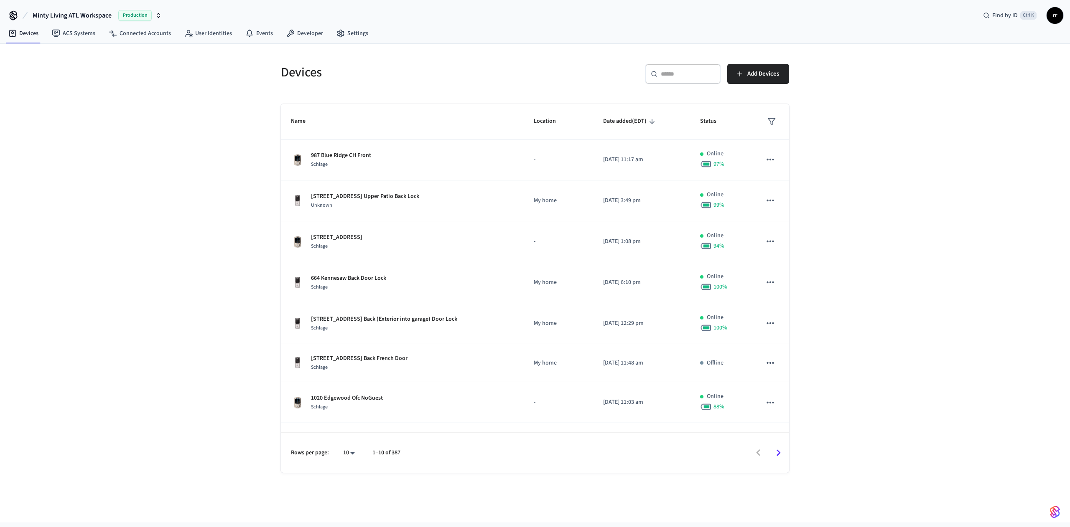
click at [695, 71] on input "text" at bounding box center [688, 74] width 54 height 8
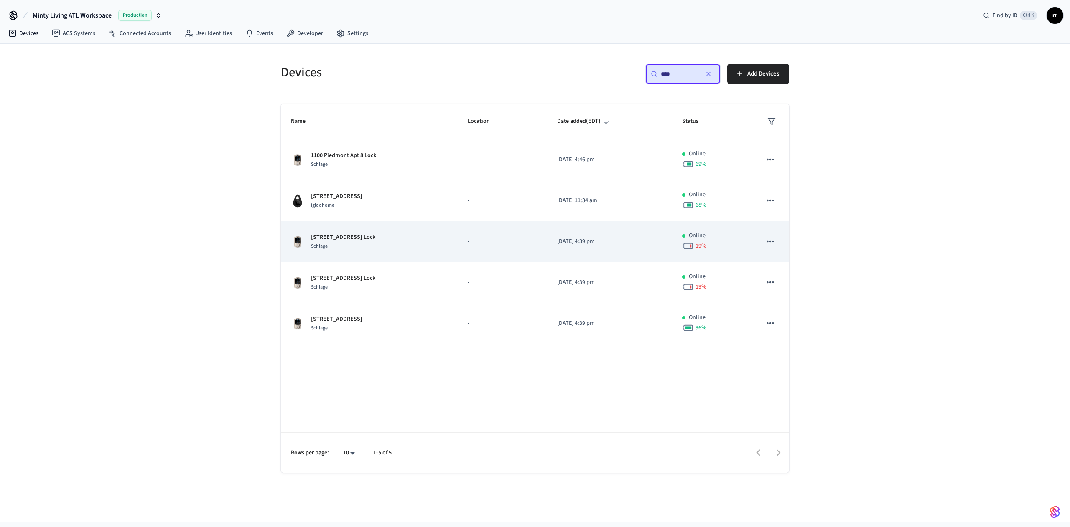
type input "****"
click at [363, 238] on p "[STREET_ADDRESS] Lock" at bounding box center [343, 237] width 64 height 9
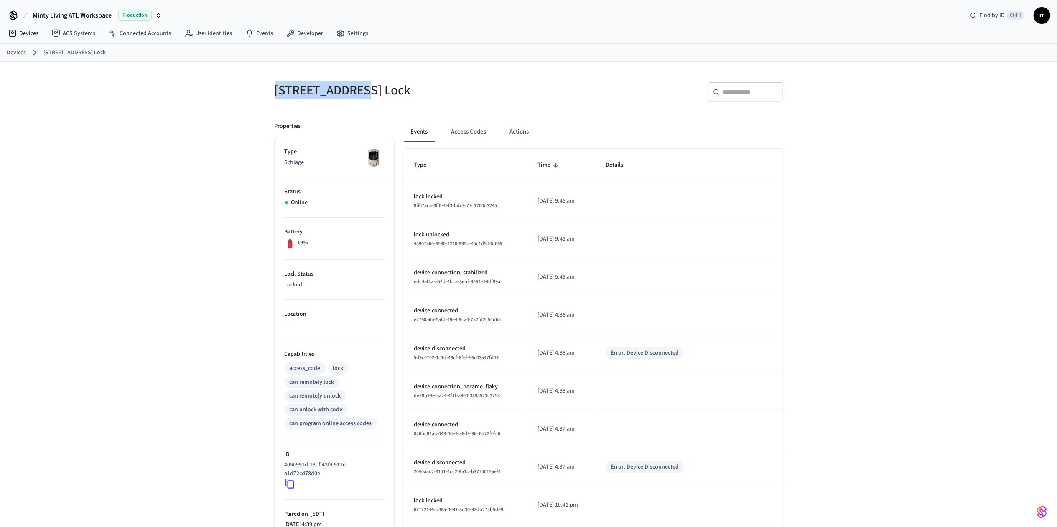
copy h5 "1100 Piedmont"
drag, startPoint x: 275, startPoint y: 91, endPoint x: 359, endPoint y: 92, distance: 84.8
click at [359, 92] on h5 "[STREET_ADDRESS] Lock" at bounding box center [399, 90] width 249 height 17
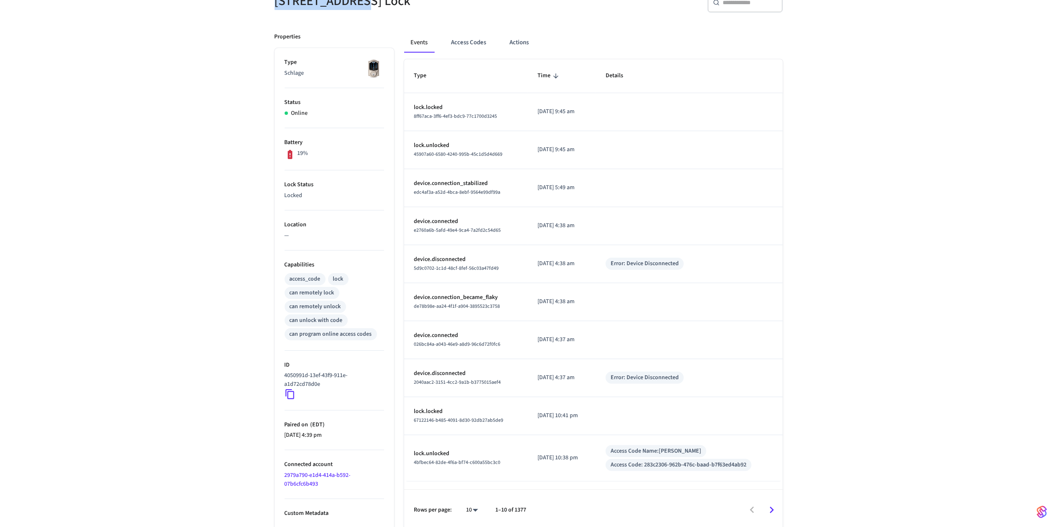
scroll to position [94, 0]
click at [293, 389] on icon at bounding box center [289, 392] width 9 height 10
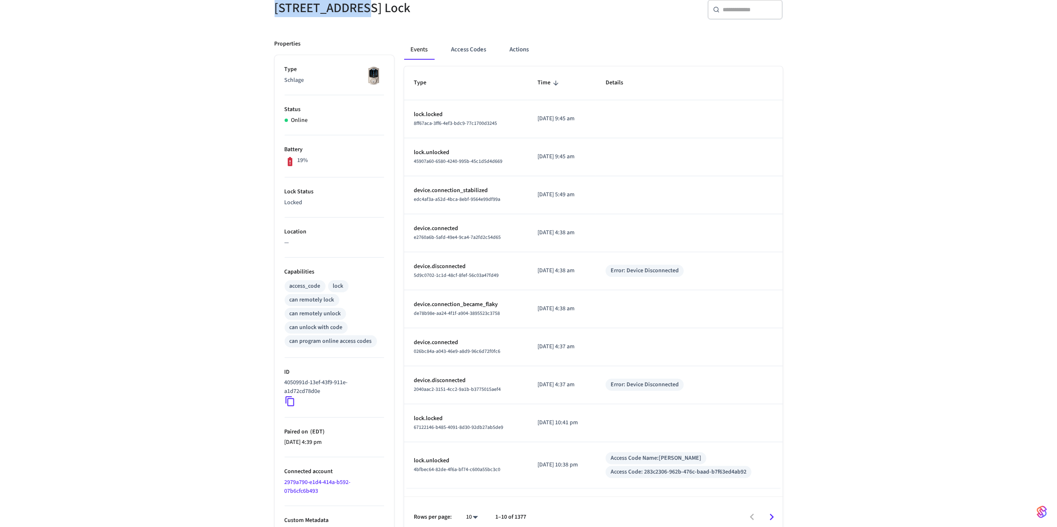
scroll to position [81, 0]
click at [792, 323] on div "1100 Piedmont Apt 10 Lock ​ ​ Properties Type Schlage Status Online Battery 19%…" at bounding box center [528, 260] width 1057 height 558
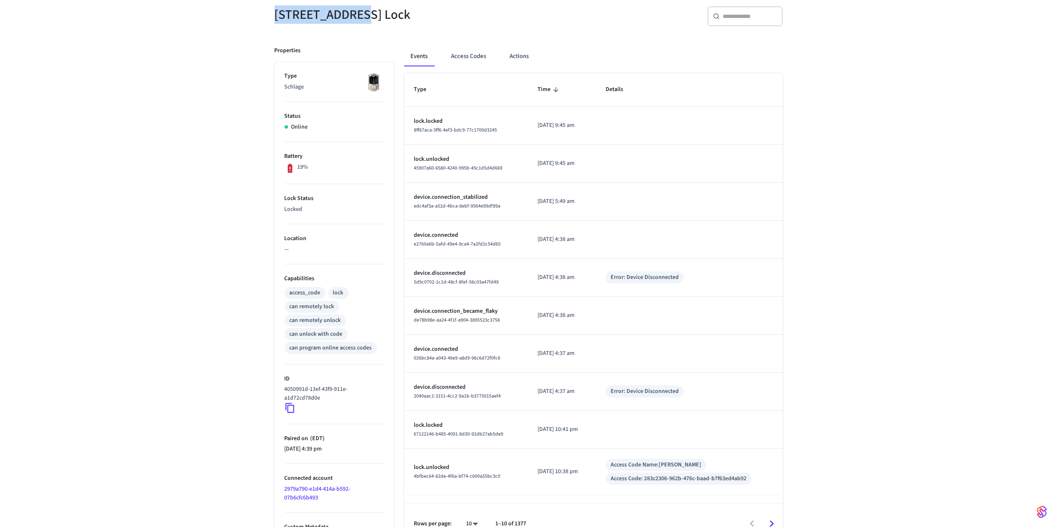
drag, startPoint x: 272, startPoint y: 5, endPoint x: 359, endPoint y: 15, distance: 87.5
click at [359, 15] on div "[STREET_ADDRESS] Lock" at bounding box center [394, 14] width 259 height 37
copy h5 "1100 Piedmont"
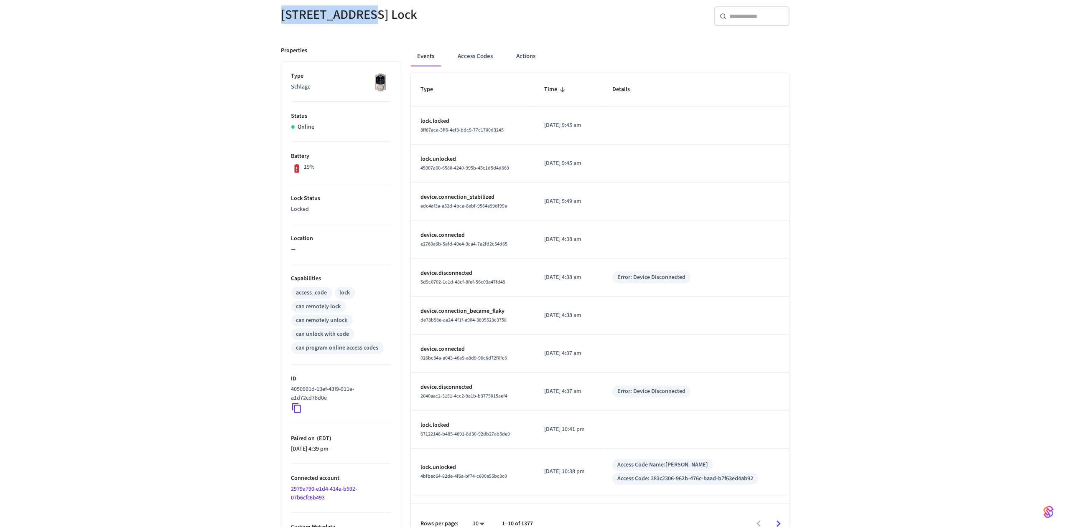
scroll to position [0, 0]
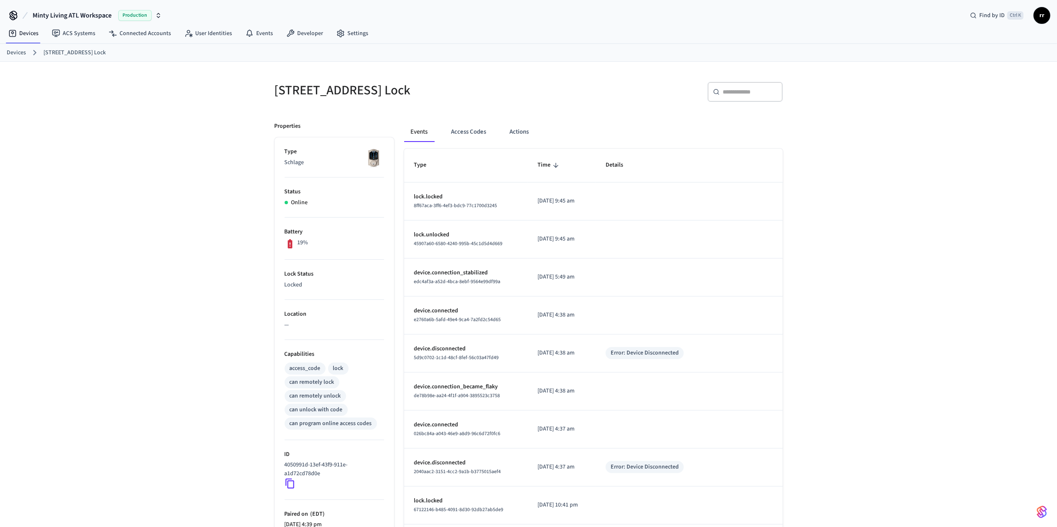
click at [15, 51] on link "Devices" at bounding box center [16, 52] width 19 height 9
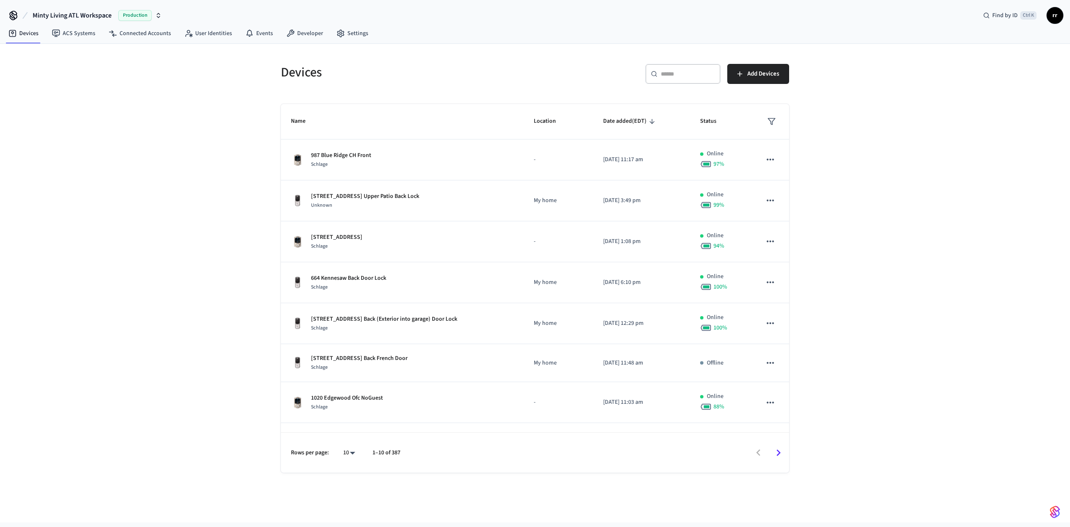
click at [672, 77] on input "text" at bounding box center [688, 74] width 54 height 8
paste input "**********"
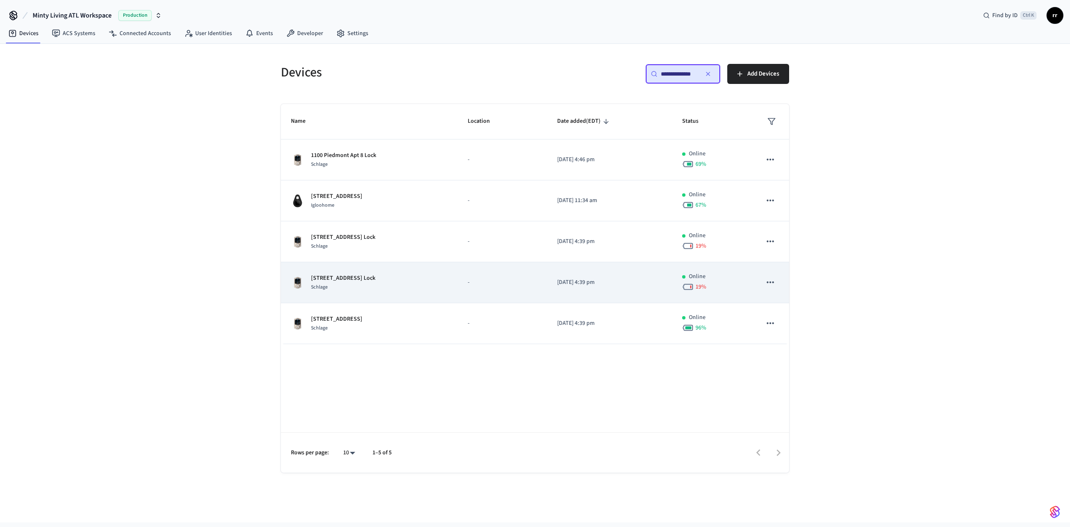
type input "**********"
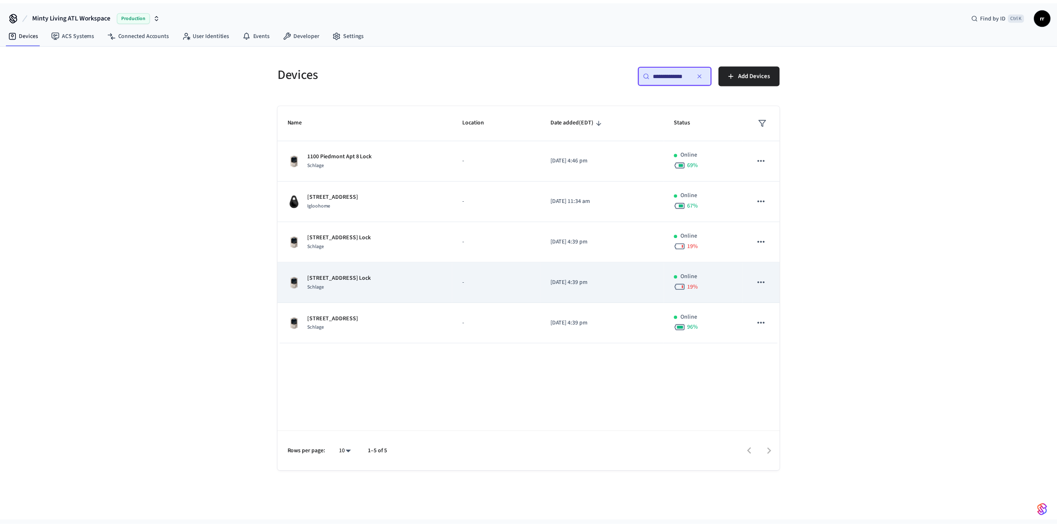
scroll to position [0, 0]
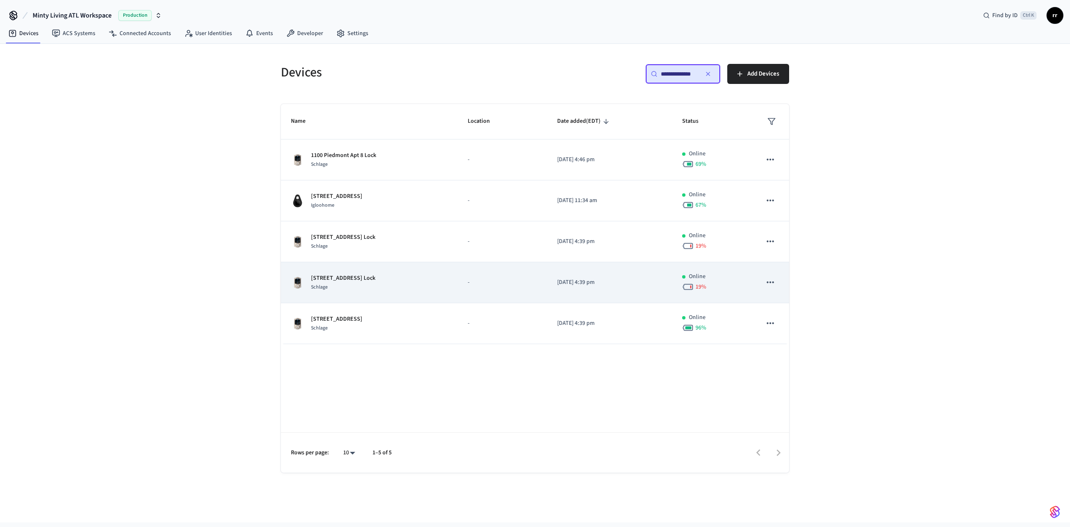
click at [350, 273] on td "1100 Piedmont Apt 9 Lock Schlage" at bounding box center [369, 282] width 177 height 41
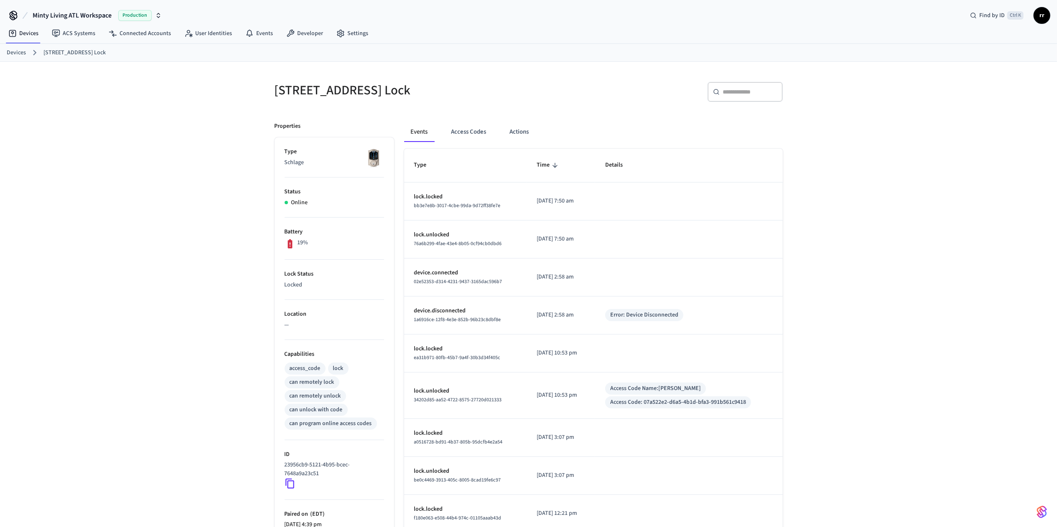
scroll to position [94, 0]
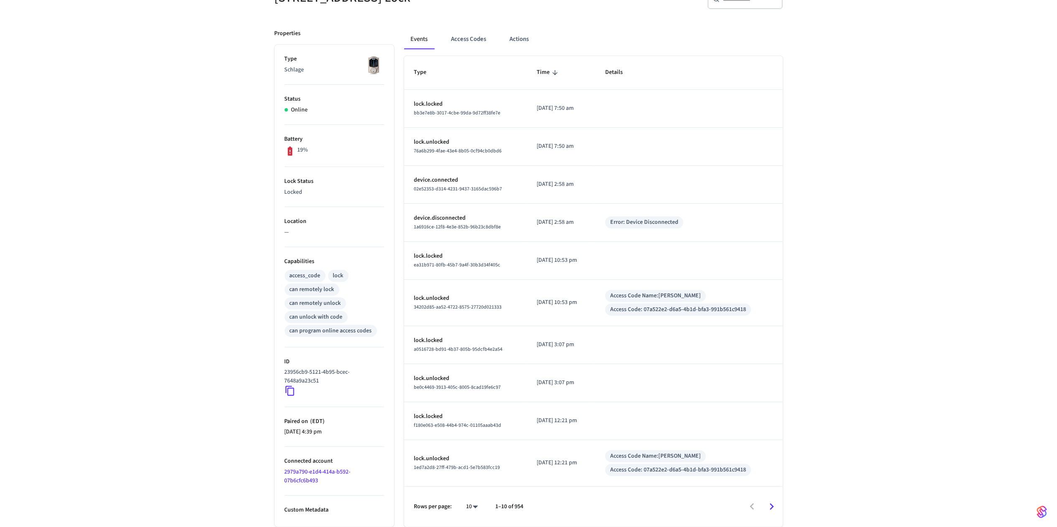
click at [288, 394] on icon at bounding box center [289, 392] width 9 height 10
click at [472, 38] on button "Access Codes" at bounding box center [469, 39] width 48 height 20
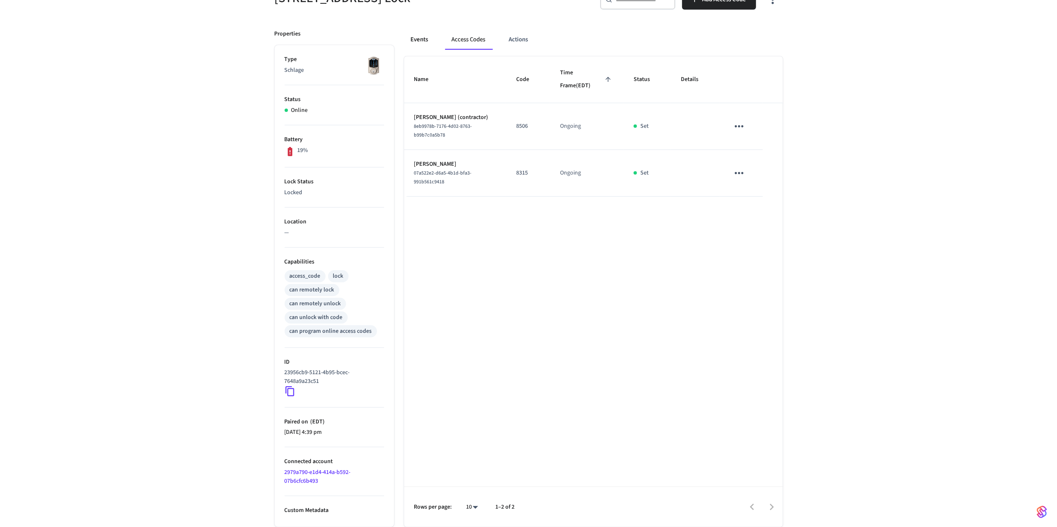
click at [422, 45] on button "Events" at bounding box center [419, 40] width 31 height 20
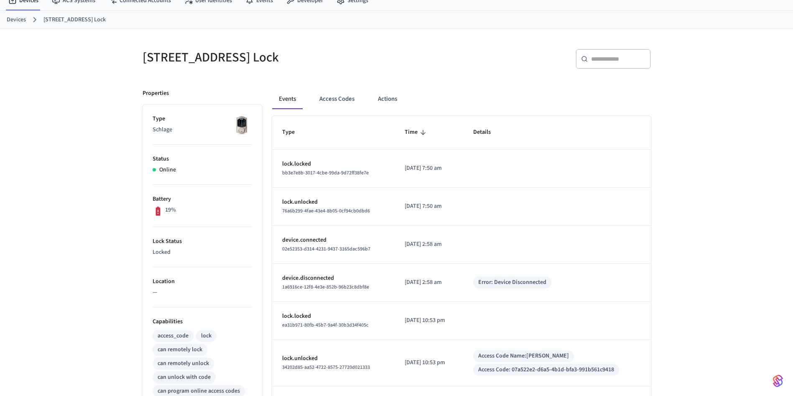
scroll to position [0, 0]
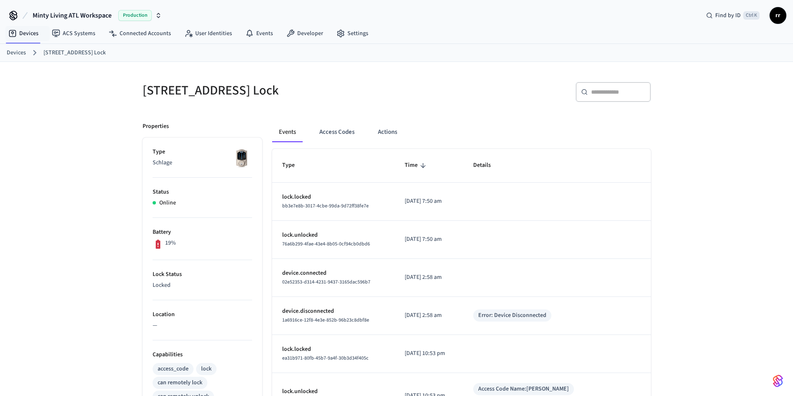
click at [10, 51] on link "Devices" at bounding box center [16, 52] width 19 height 9
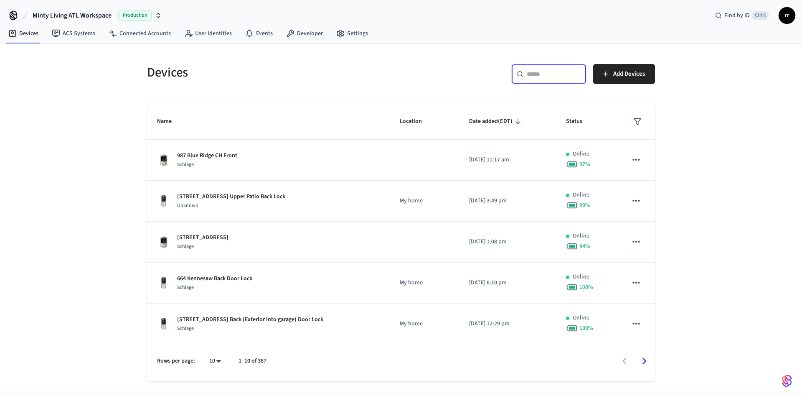
click at [546, 72] on input "text" at bounding box center [554, 74] width 54 height 8
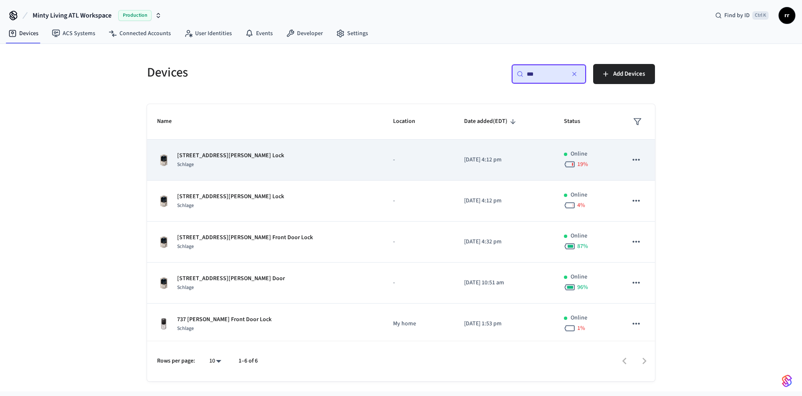
type input "***"
click at [202, 150] on td "955 [PERSON_NAME] Unit 6 Lock Schlage" at bounding box center [265, 160] width 236 height 41
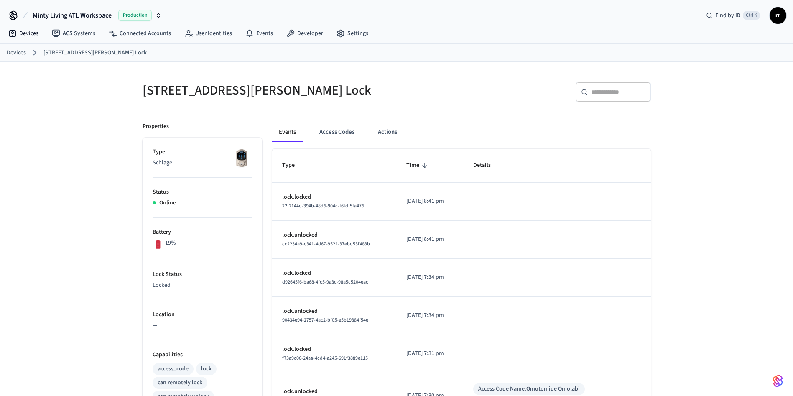
click at [20, 47] on ol "Devices [STREET_ADDRESS][PERSON_NAME] Lock" at bounding box center [400, 52] width 786 height 11
click at [3, 56] on div "Devices [STREET_ADDRESS][PERSON_NAME] Lock" at bounding box center [396, 53] width 793 height 18
click at [18, 48] on link "Devices" at bounding box center [16, 52] width 19 height 9
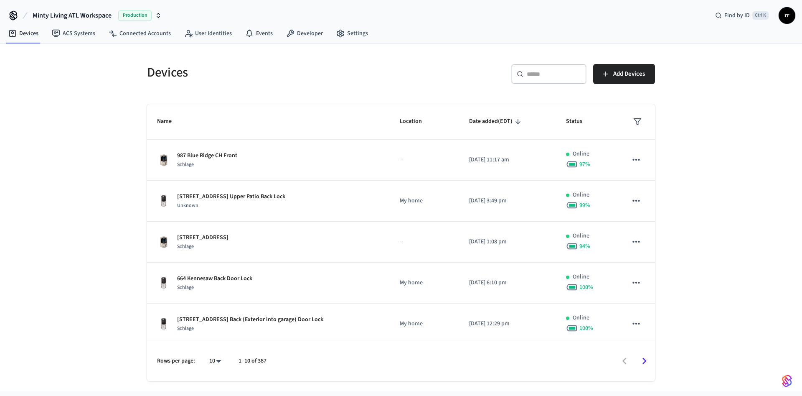
drag, startPoint x: 536, startPoint y: 78, endPoint x: 537, endPoint y: 71, distance: 6.9
click at [536, 79] on div "​ ​" at bounding box center [549, 74] width 75 height 20
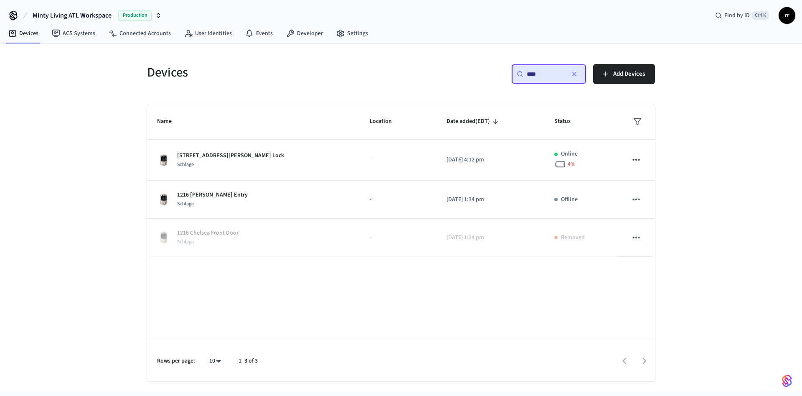
drag, startPoint x: 543, startPoint y: 75, endPoint x: 366, endPoint y: 43, distance: 179.2
click at [366, 43] on div "Minty Living ATL Workspace Production Find by ID Ctrl K rr Devices ACS Systems …" at bounding box center [401, 195] width 802 height 391
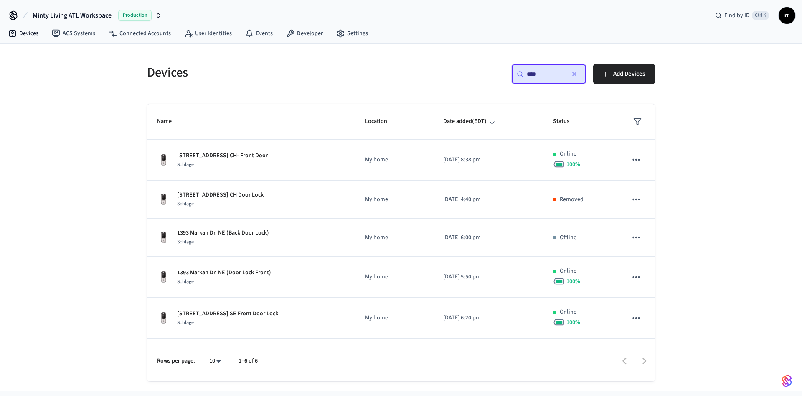
drag, startPoint x: 543, startPoint y: 69, endPoint x: 440, endPoint y: 69, distance: 102.8
click at [443, 74] on div "​ **** ​ Add Devices" at bounding box center [530, 77] width 249 height 27
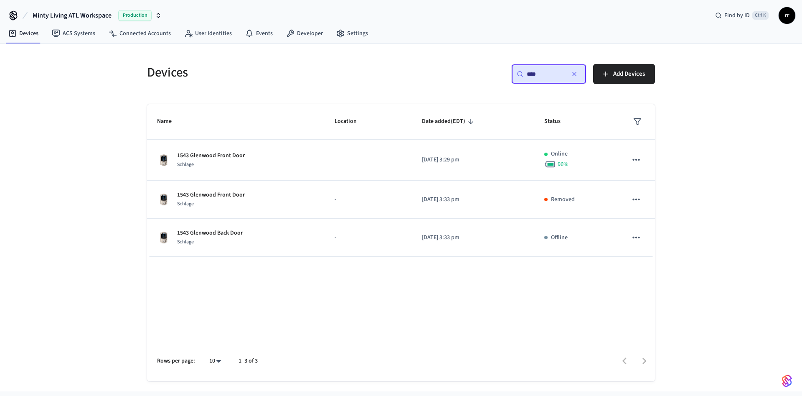
click at [441, 75] on div "​ **** ​ Add Devices" at bounding box center [530, 77] width 249 height 27
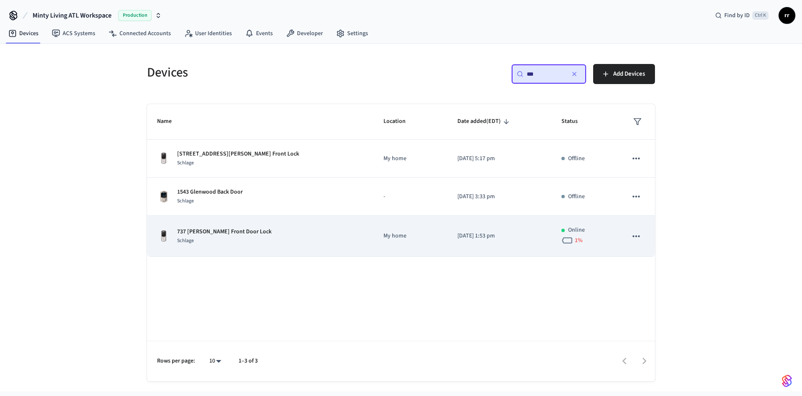
type input "***"
click at [214, 230] on p "737 [PERSON_NAME] Front Door Lock" at bounding box center [224, 231] width 94 height 9
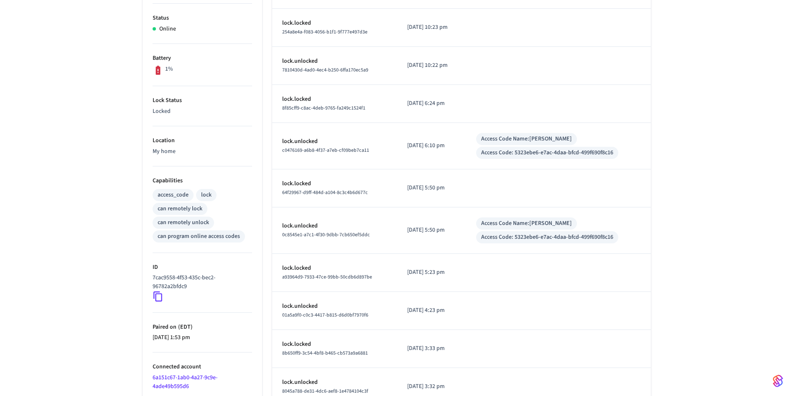
scroll to position [224, 0]
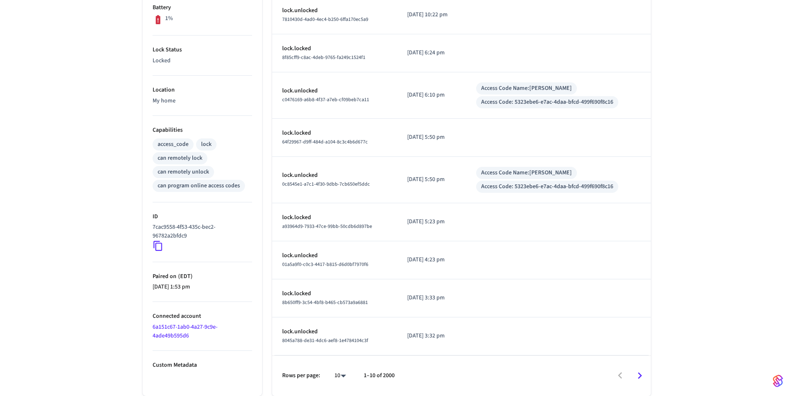
click at [157, 245] on icon at bounding box center [158, 245] width 11 height 11
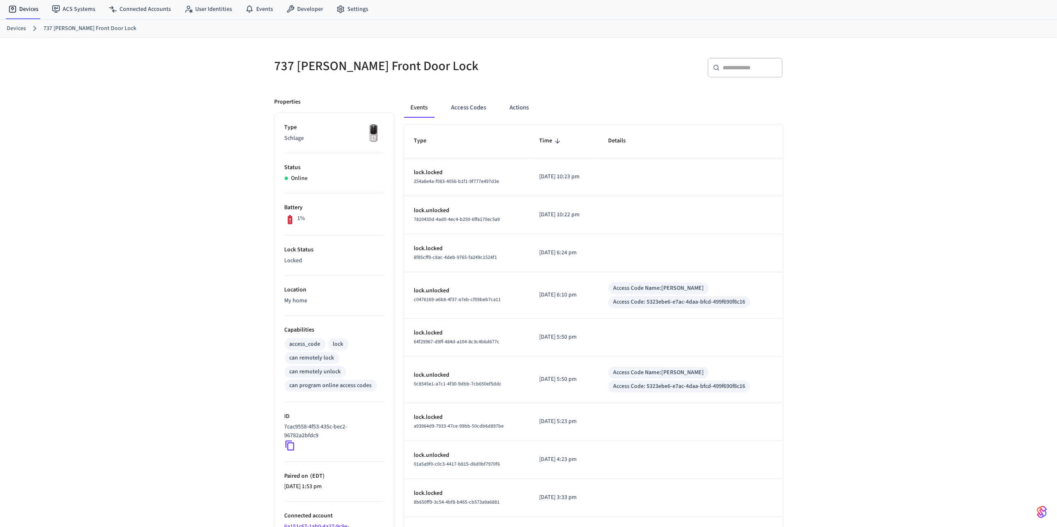
scroll to position [0, 0]
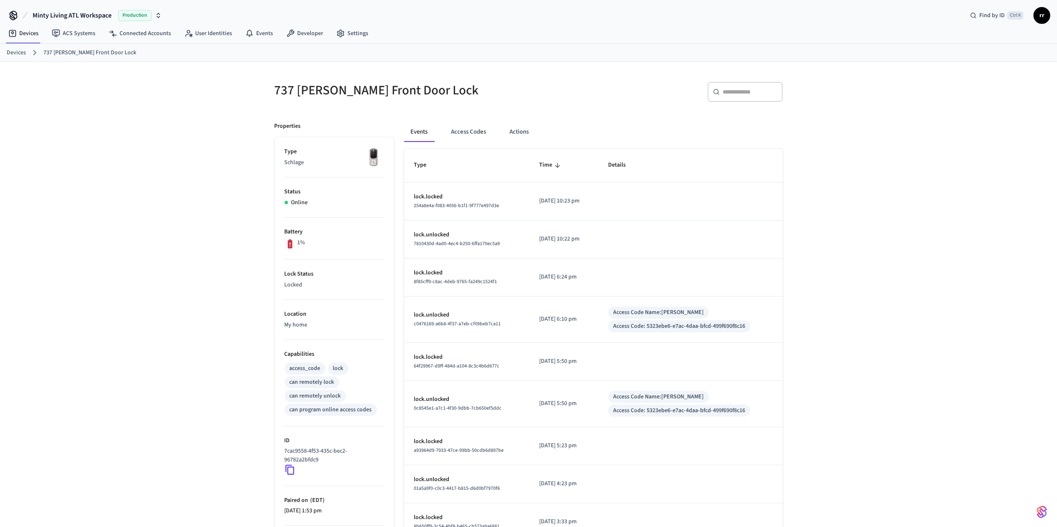
click at [1, 48] on div "Devices 737 [PERSON_NAME] Front Door Lock" at bounding box center [528, 53] width 1057 height 18
click at [10, 51] on link "Devices" at bounding box center [16, 52] width 19 height 9
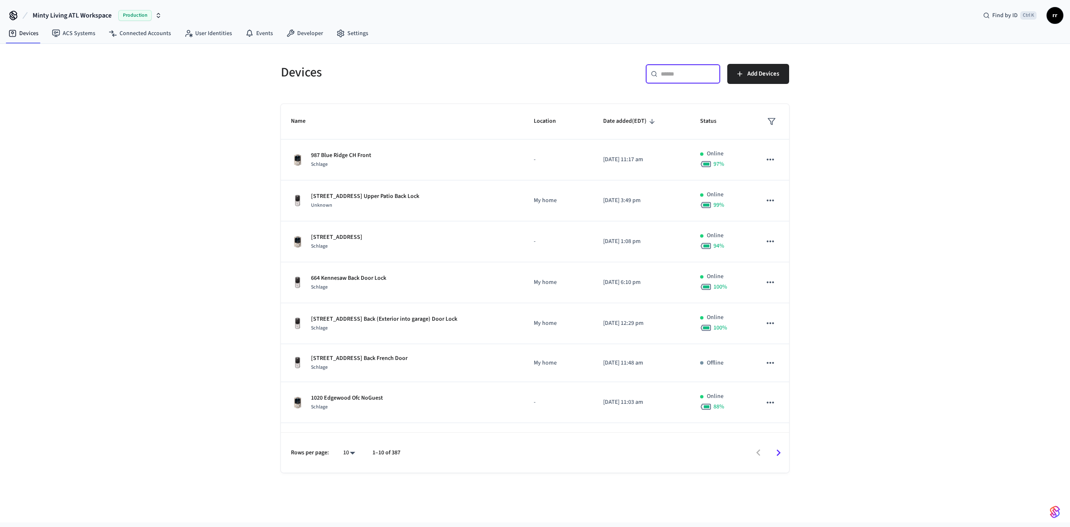
click at [694, 72] on input "text" at bounding box center [688, 74] width 54 height 8
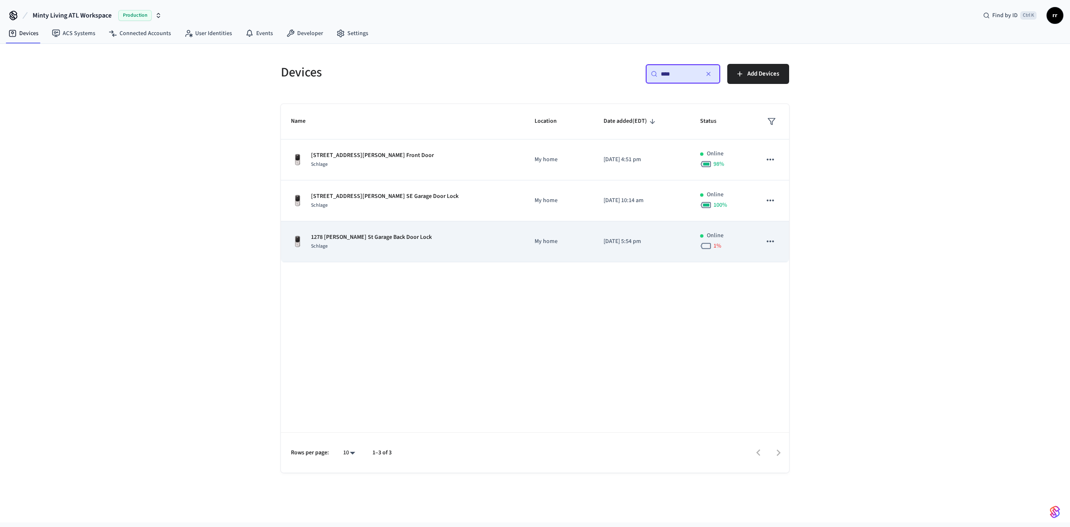
type input "****"
click at [351, 236] on p "1278 [PERSON_NAME] St Garage Back Door Lock" at bounding box center [371, 237] width 121 height 9
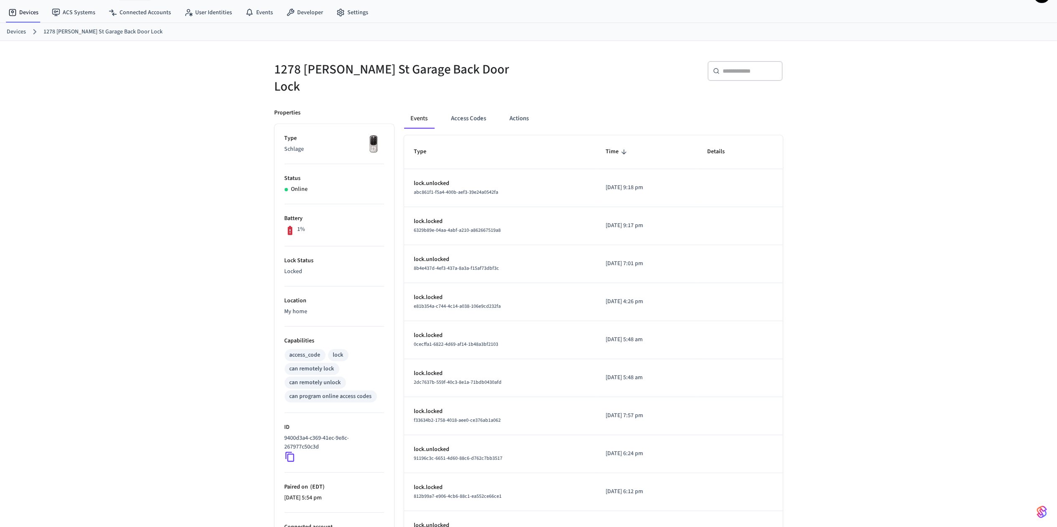
scroll to position [78, 0]
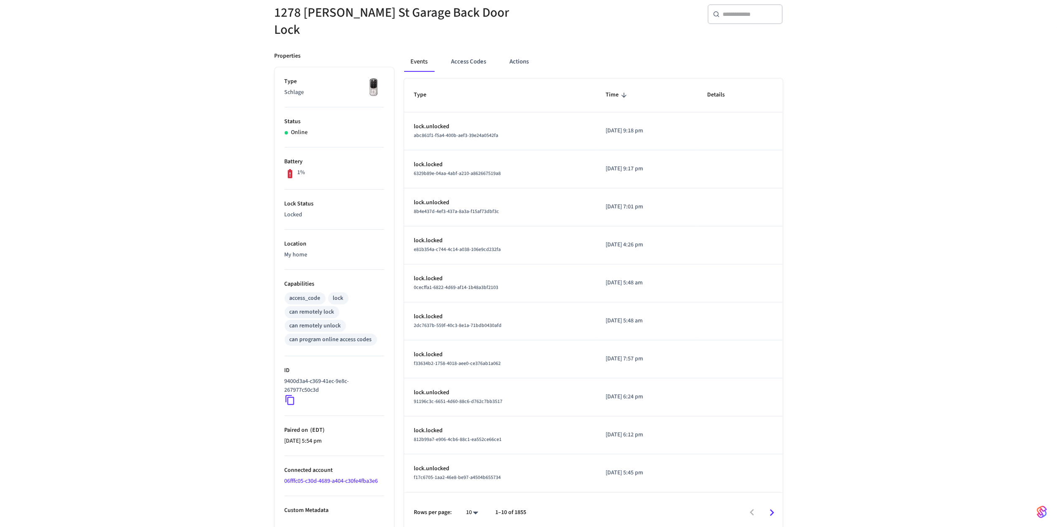
click at [288, 395] on icon at bounding box center [289, 400] width 9 height 10
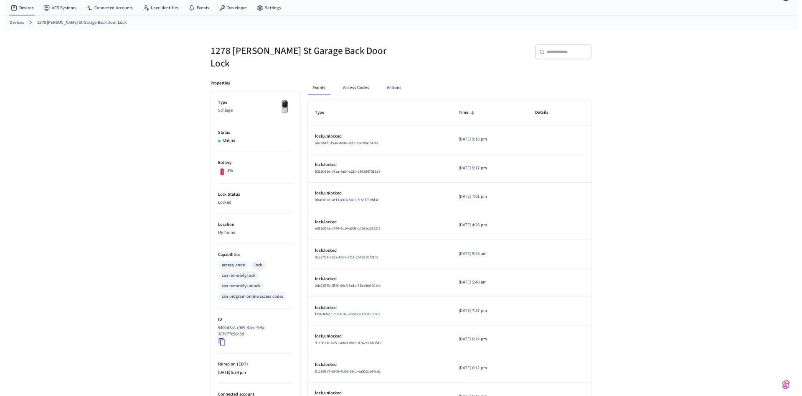
scroll to position [0, 0]
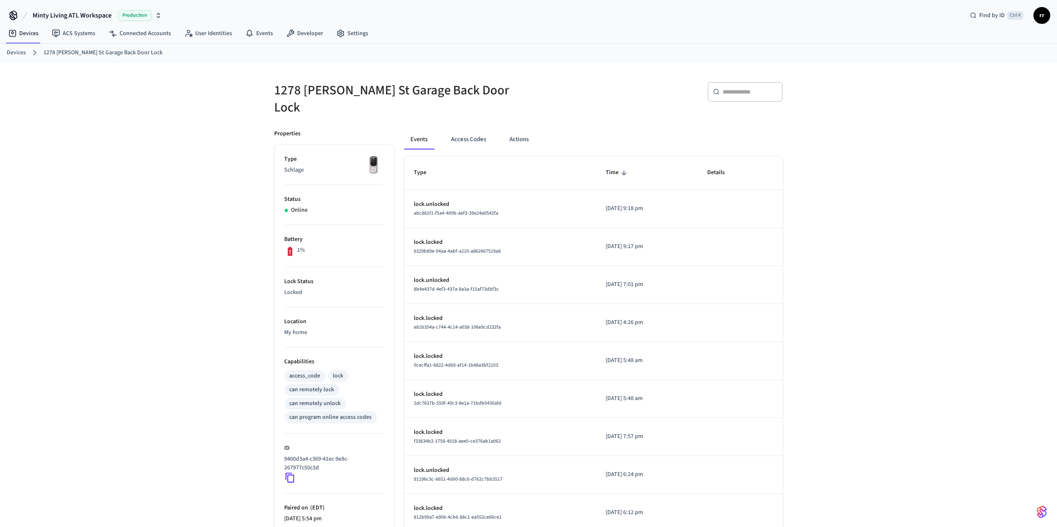
click at [21, 50] on link "Devices" at bounding box center [16, 52] width 19 height 9
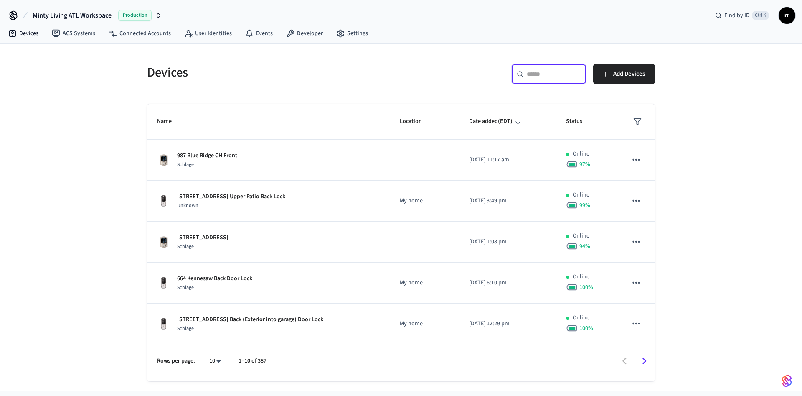
click at [559, 76] on input "text" at bounding box center [554, 74] width 54 height 8
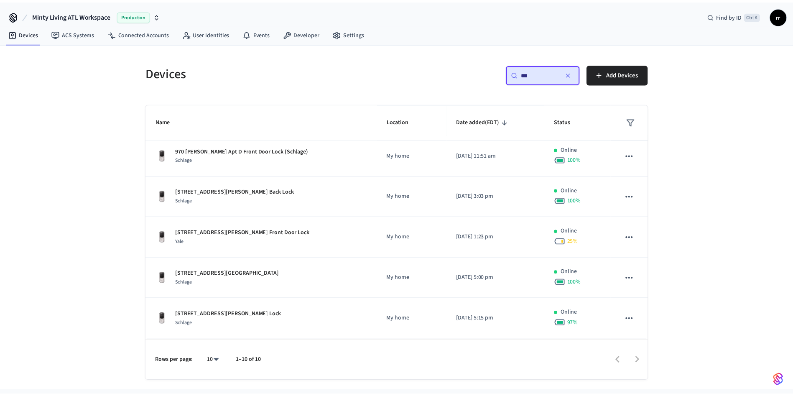
scroll to position [125, 0]
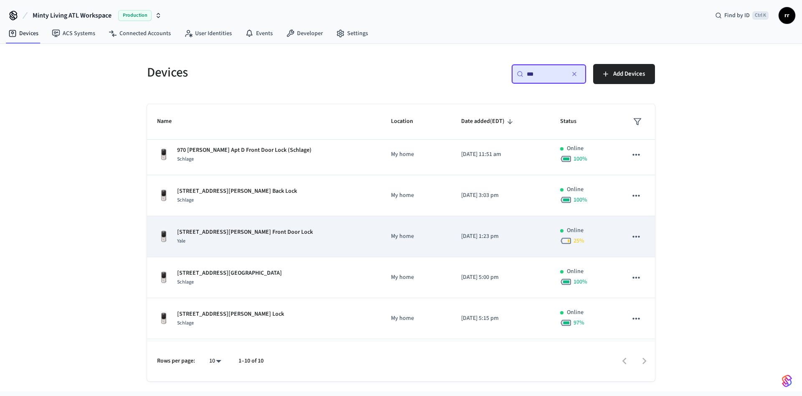
type input "***"
click at [199, 234] on p "[STREET_ADDRESS][PERSON_NAME] Front Door Lock" at bounding box center [245, 232] width 136 height 9
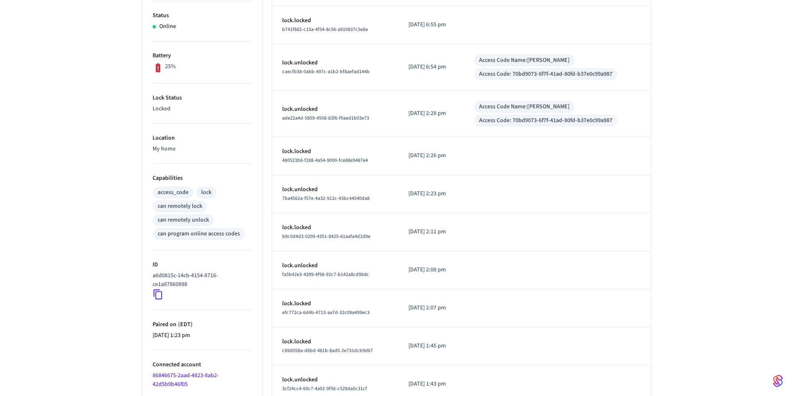
scroll to position [188, 0]
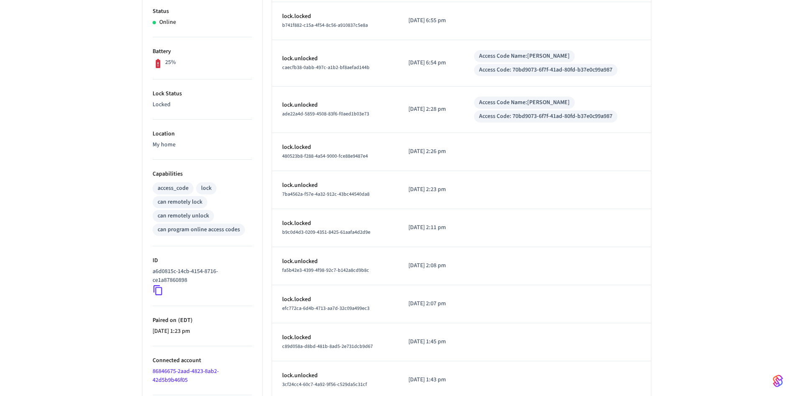
click at [157, 285] on icon at bounding box center [158, 290] width 11 height 11
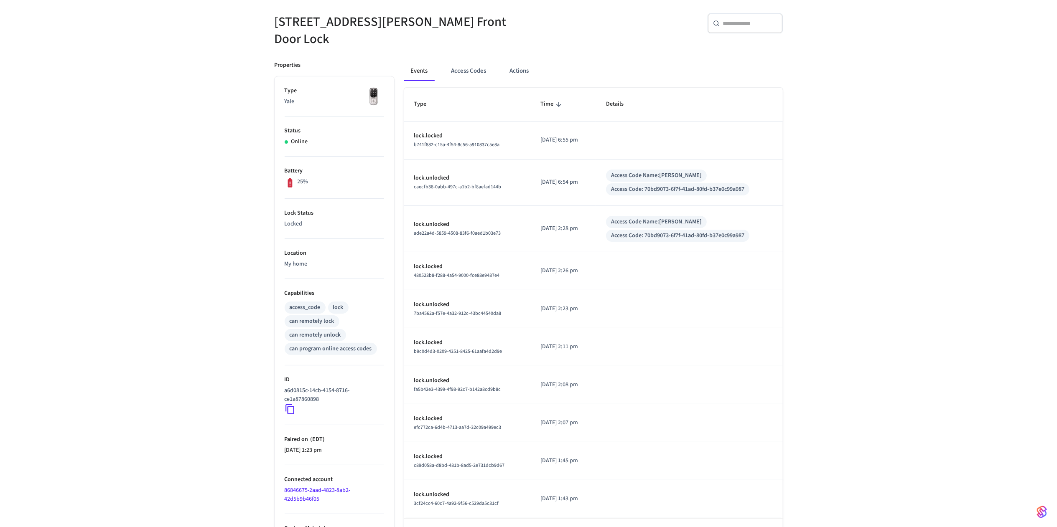
scroll to position [69, 0]
click at [792, 314] on div "[STREET_ADDRESS][PERSON_NAME] Front Door Lock ​ ​ Properties Type Yale Status O…" at bounding box center [528, 276] width 1057 height 566
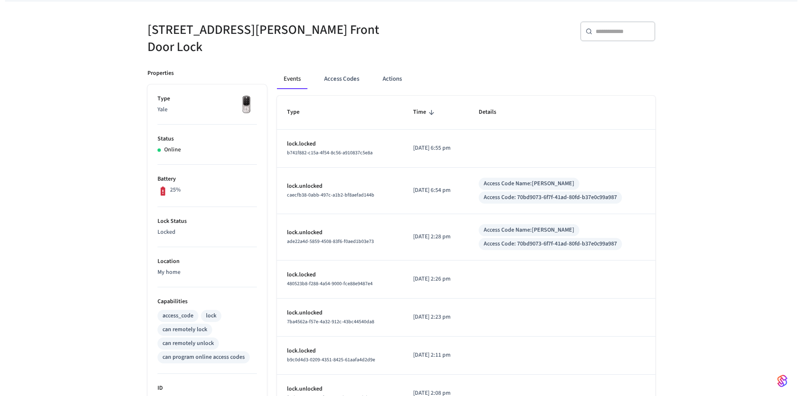
scroll to position [0, 0]
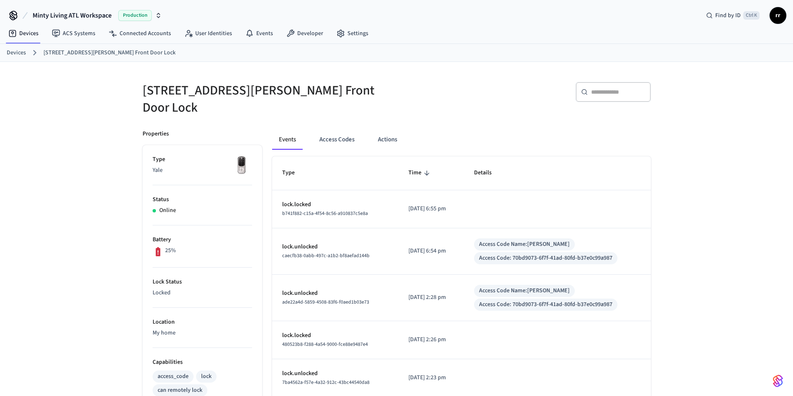
click at [20, 53] on link "Devices" at bounding box center [16, 52] width 19 height 9
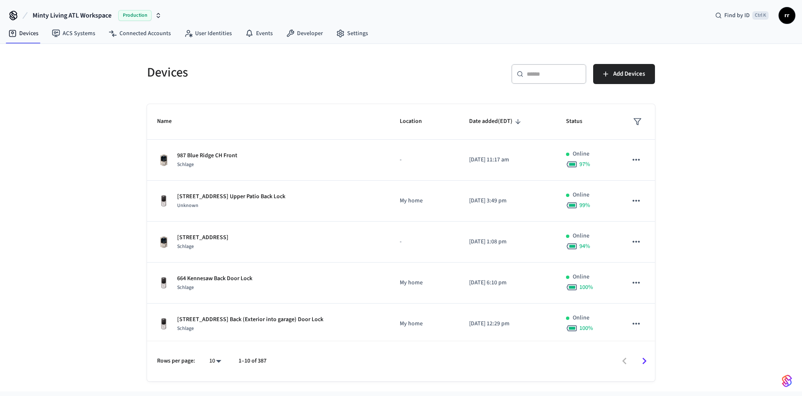
click at [552, 74] on input "text" at bounding box center [554, 74] width 54 height 8
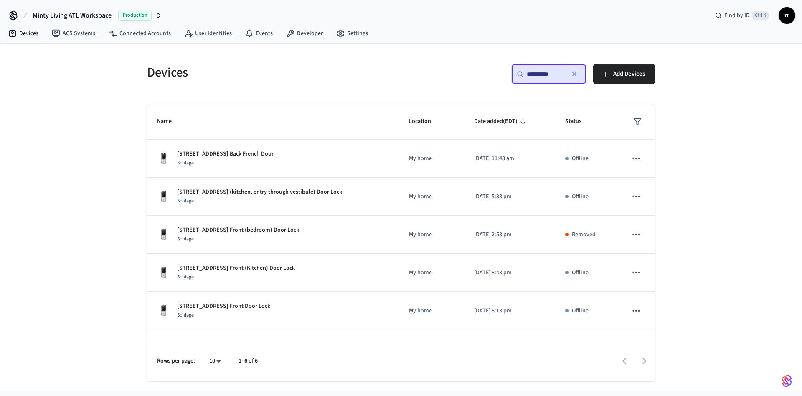
type input "**********"
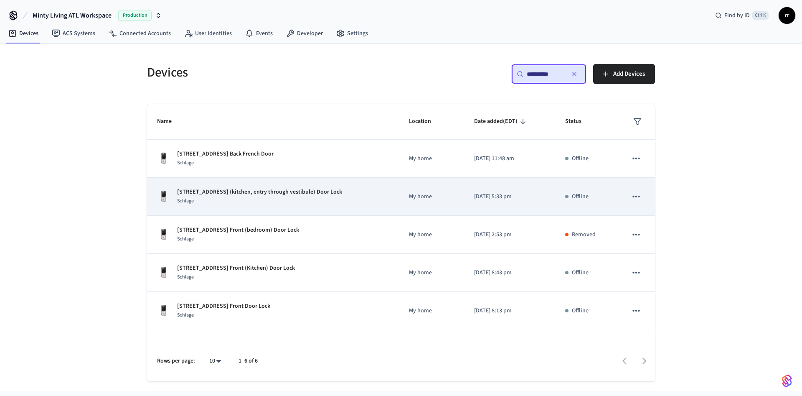
click at [268, 191] on p "[STREET_ADDRESS] (kitchen, entry through vestibule) Door Lock" at bounding box center [259, 192] width 165 height 9
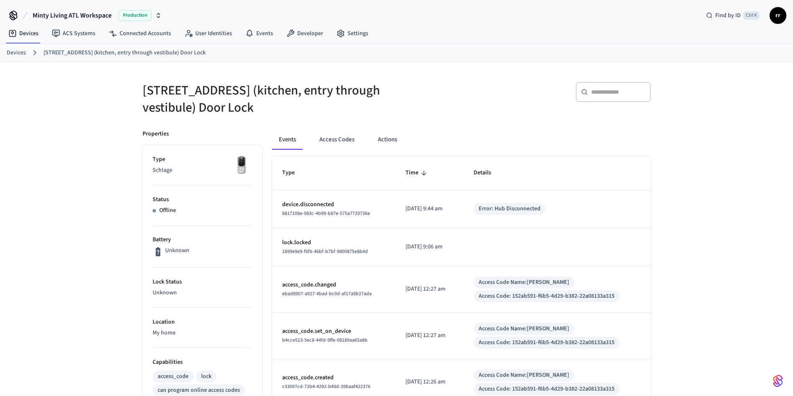
scroll to position [240, 0]
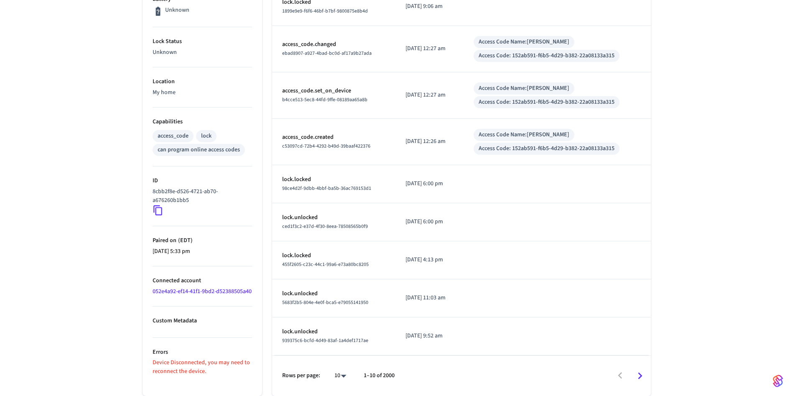
click at [157, 214] on icon at bounding box center [157, 210] width 9 height 10
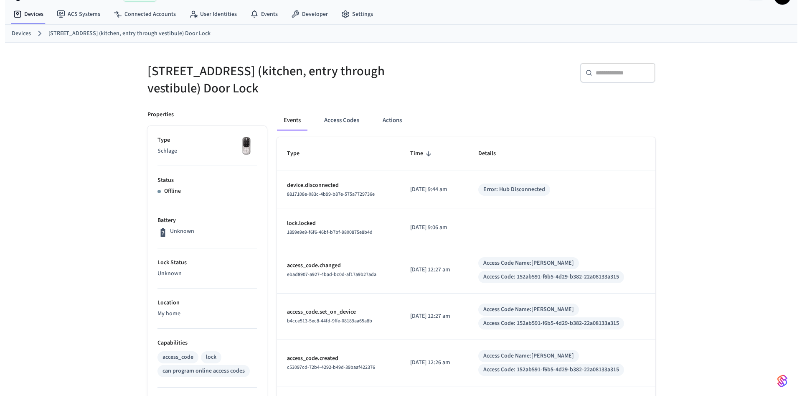
scroll to position [0, 0]
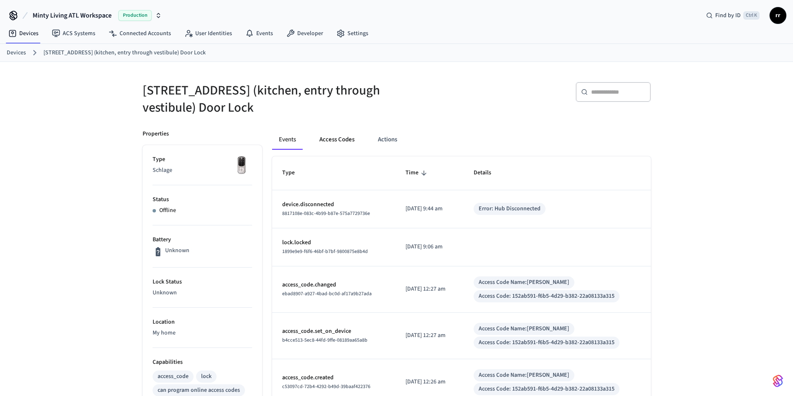
click at [329, 143] on button "Access Codes" at bounding box center [337, 140] width 48 height 20
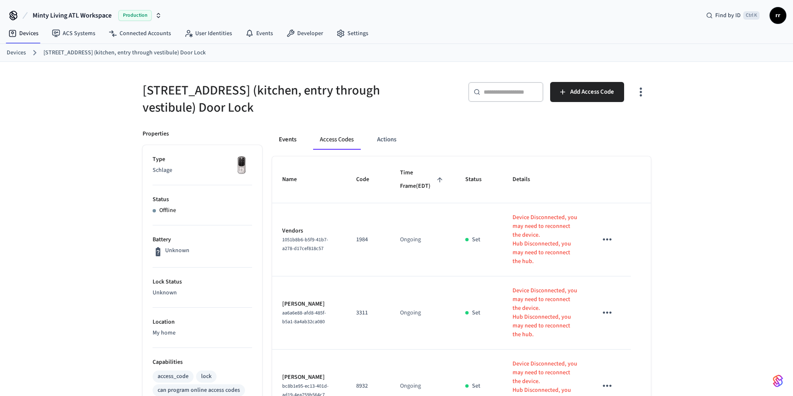
click at [285, 140] on button "Events" at bounding box center [287, 140] width 31 height 20
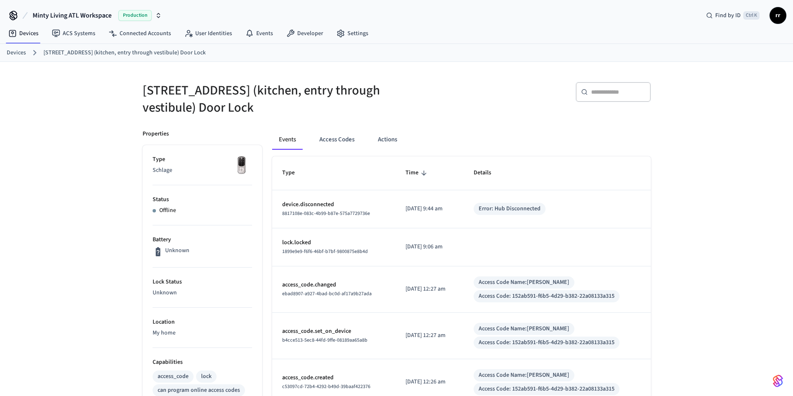
click at [14, 50] on link "Devices" at bounding box center [16, 52] width 19 height 9
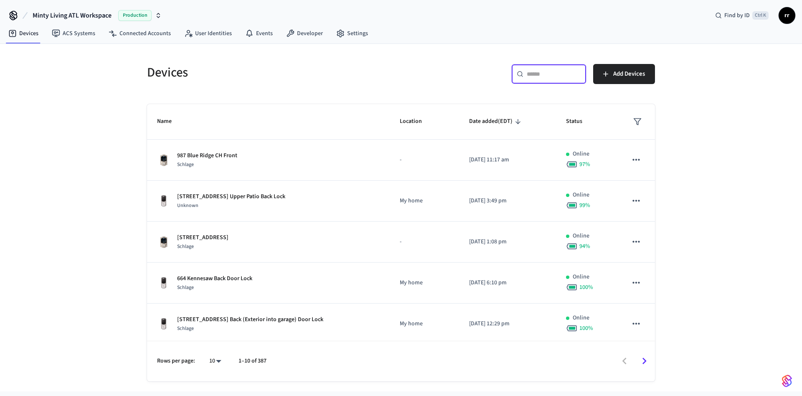
drag, startPoint x: 557, startPoint y: 74, endPoint x: 556, endPoint y: 46, distance: 28.9
click at [559, 71] on input "text" at bounding box center [554, 74] width 54 height 8
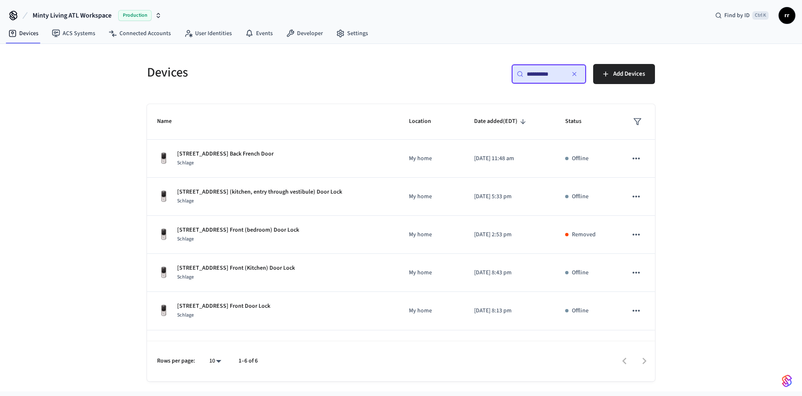
type input "**********"
click at [757, 232] on div "**********" at bounding box center [401, 217] width 802 height 347
